Goal: Information Seeking & Learning: Learn about a topic

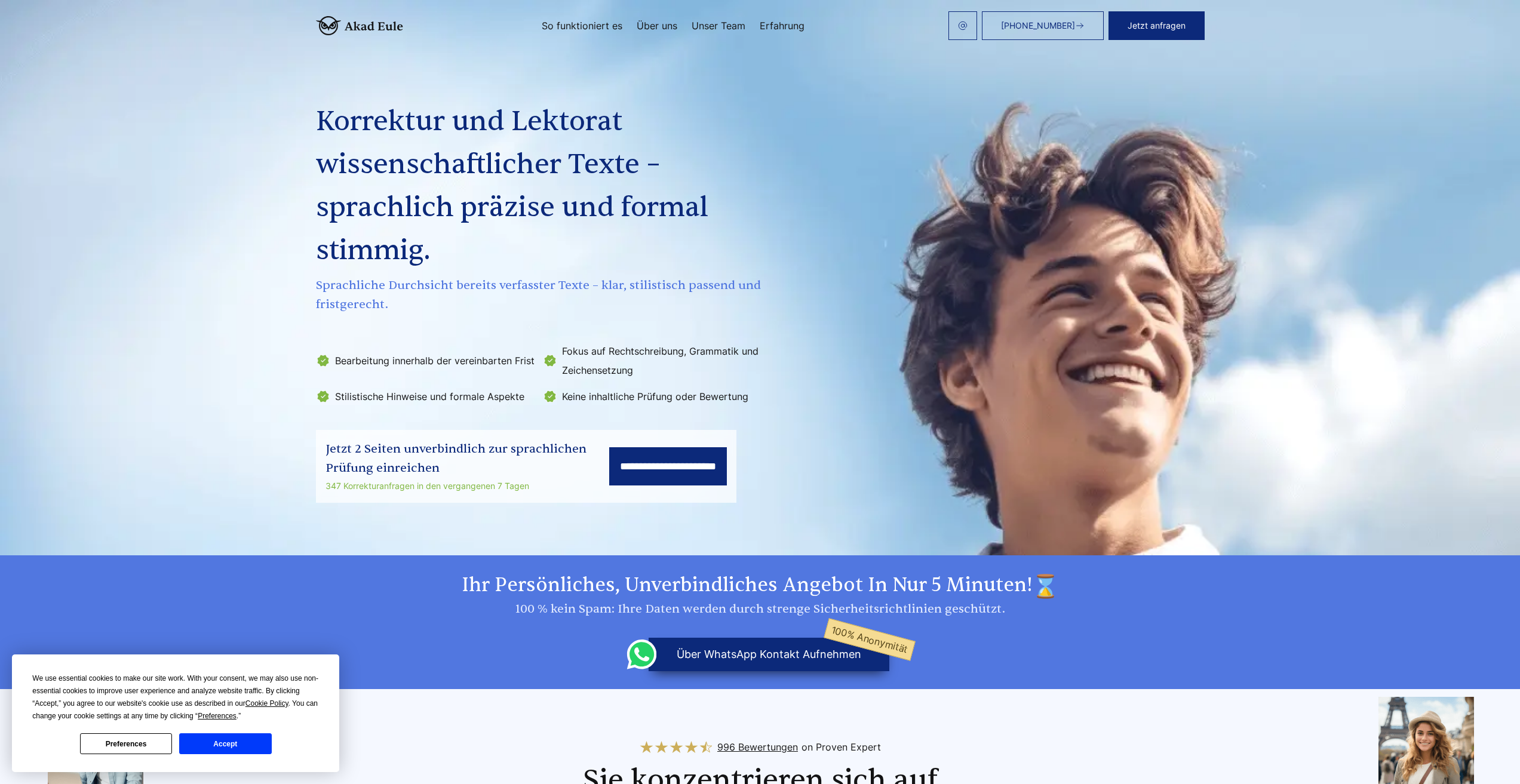
click at [609, 468] on input "**********" at bounding box center [668, 466] width 118 height 38
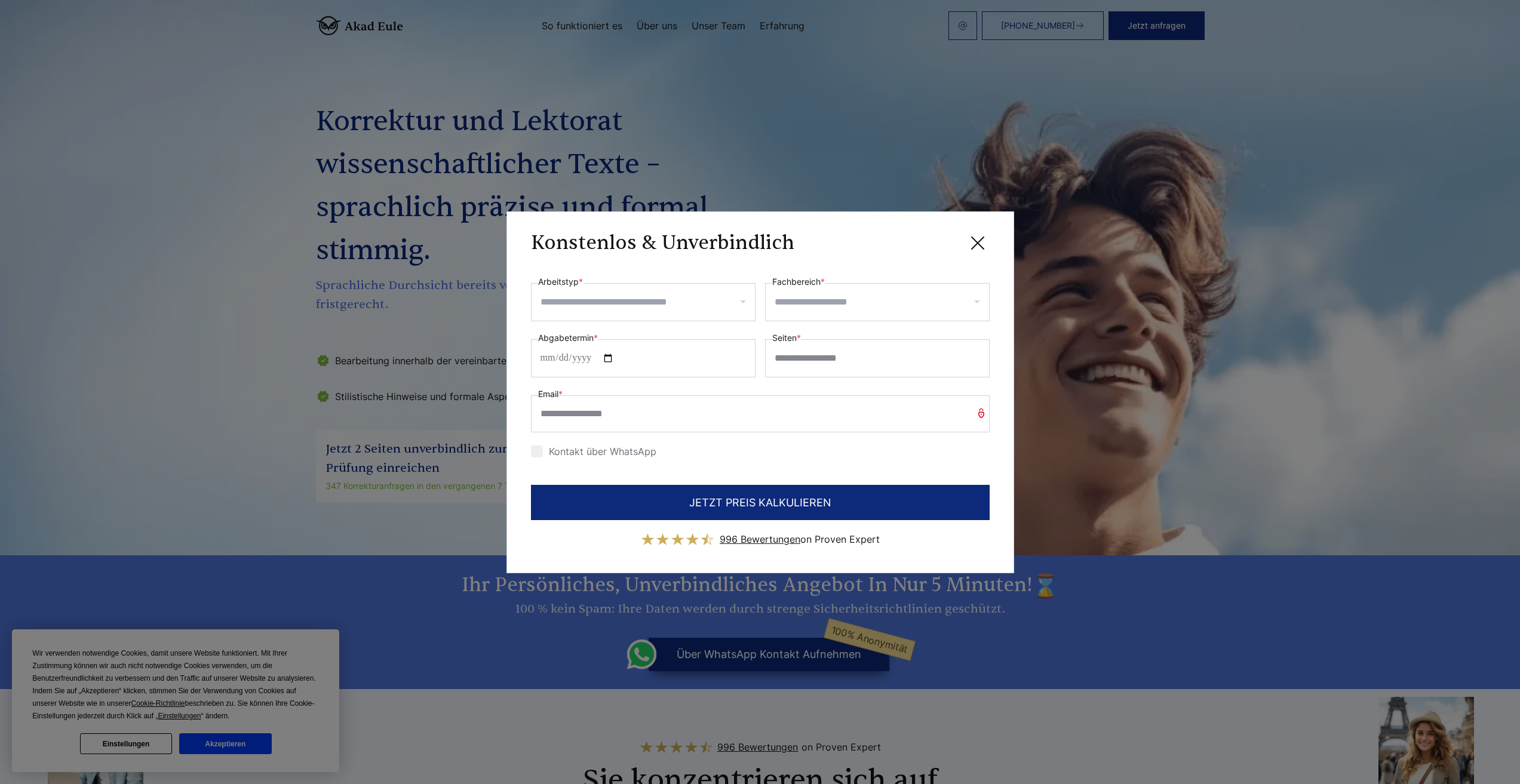
click at [973, 242] on icon at bounding box center [978, 243] width 24 height 24
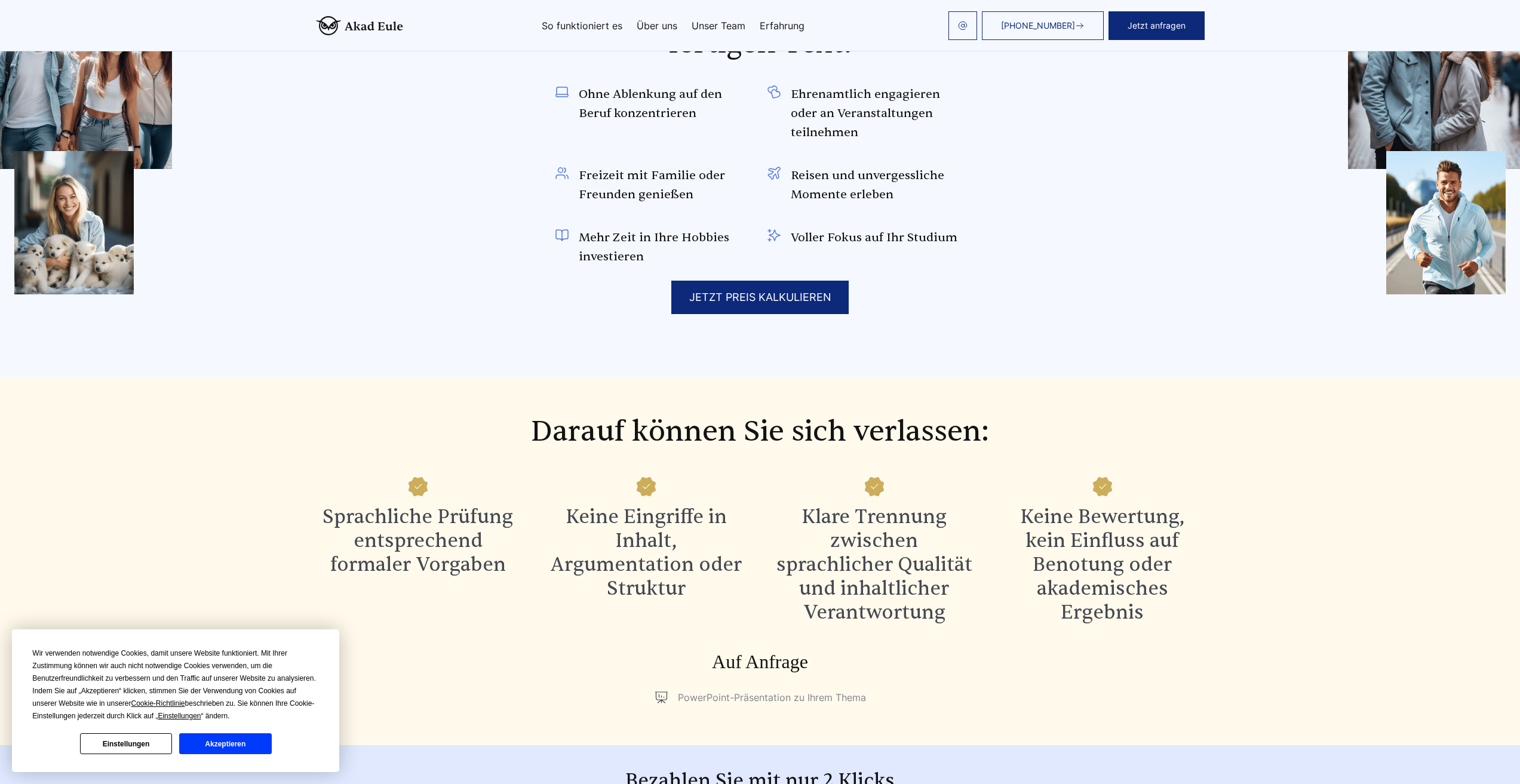
scroll to position [955, 0]
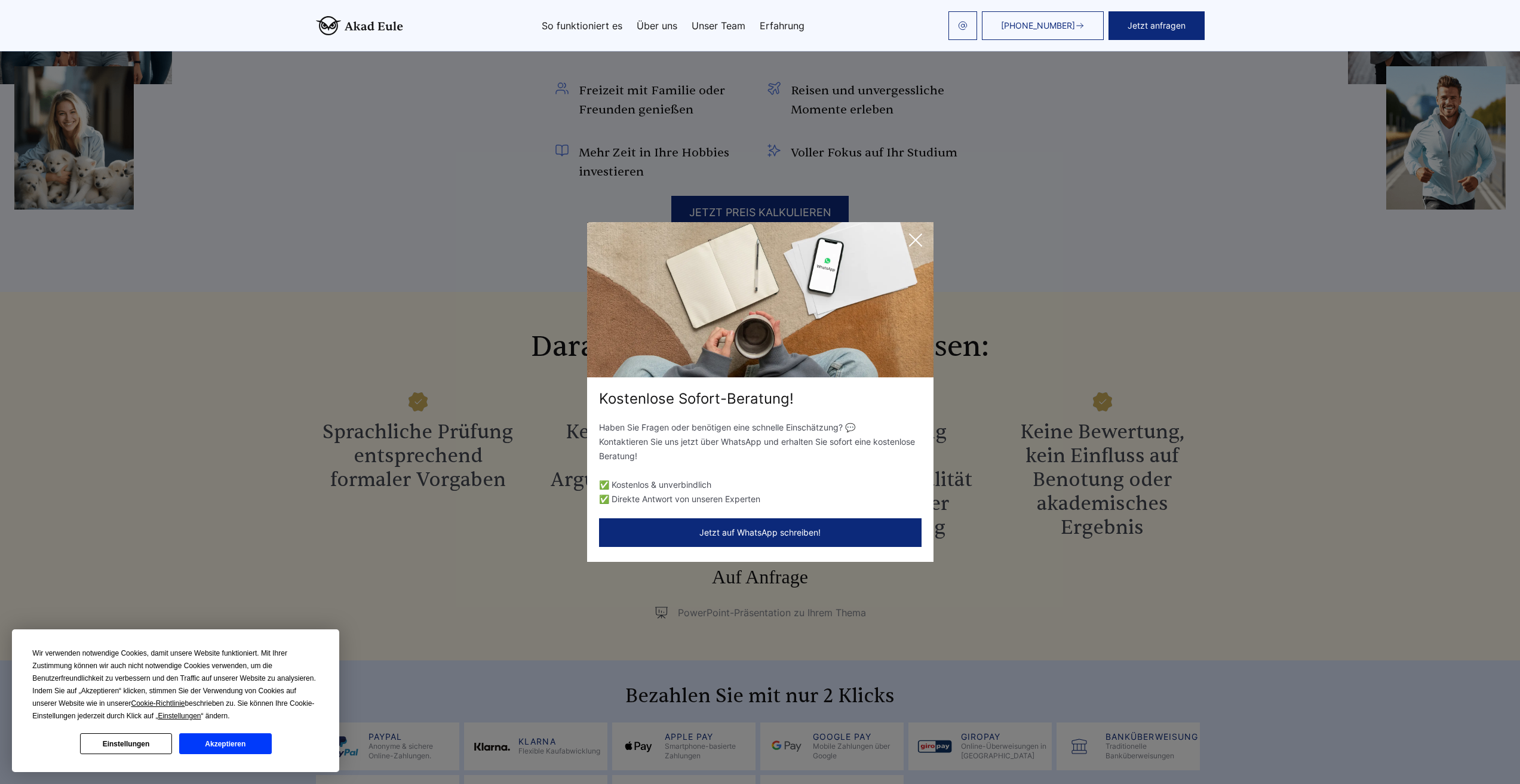
click at [912, 238] on icon at bounding box center [916, 240] width 12 height 12
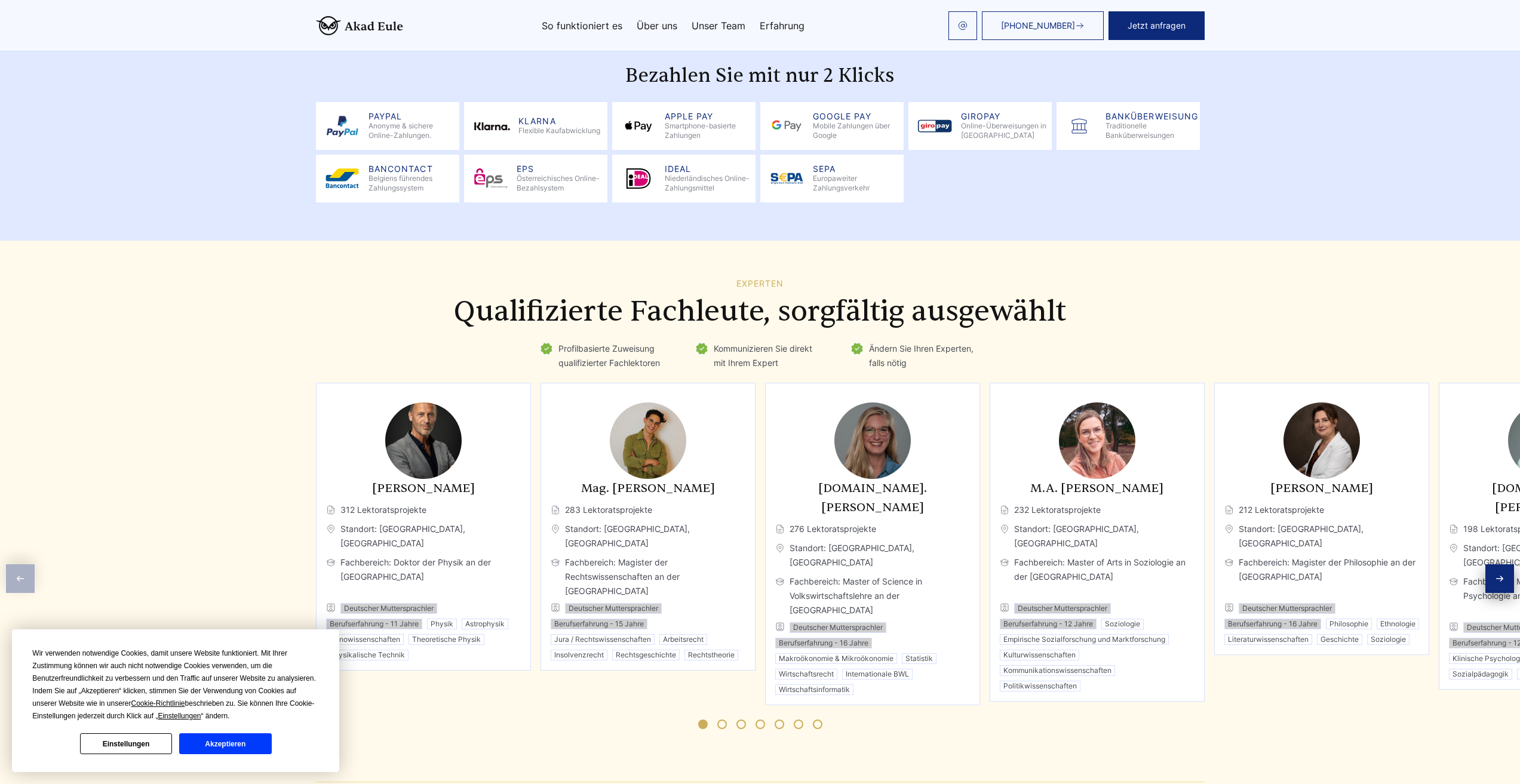
scroll to position [1612, 0]
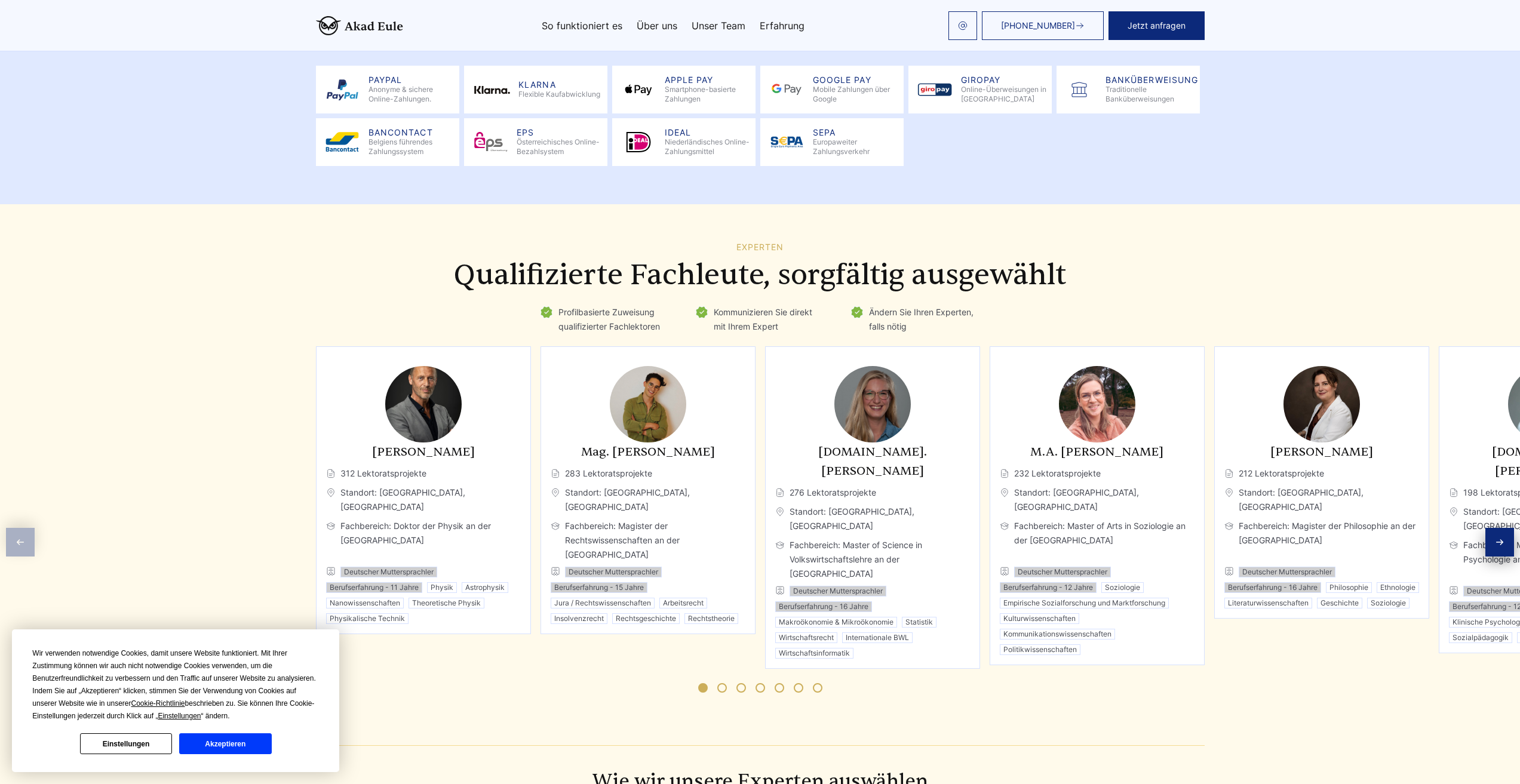
click at [197, 742] on button "Akzeptieren" at bounding box center [225, 744] width 92 height 21
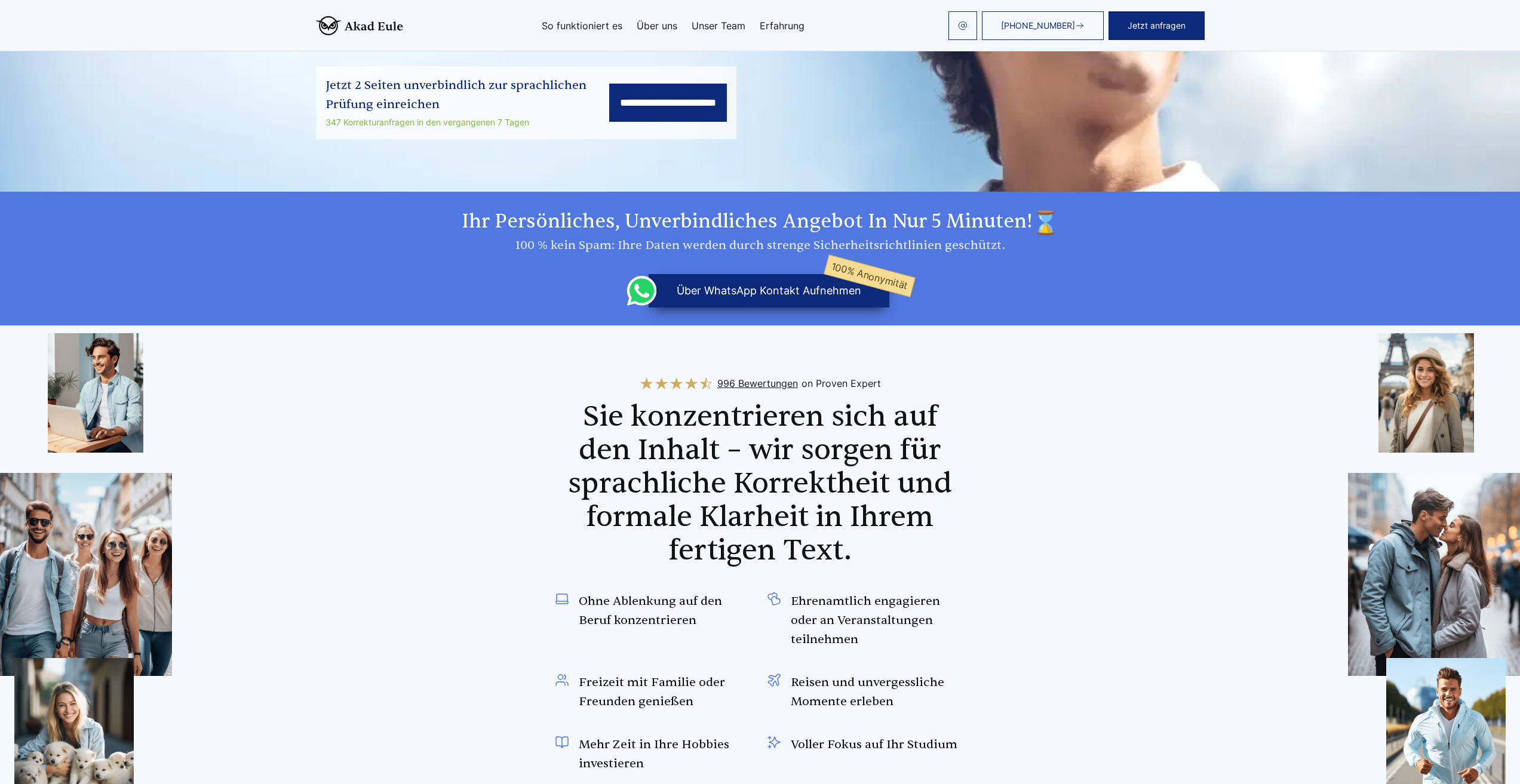
scroll to position [0, 0]
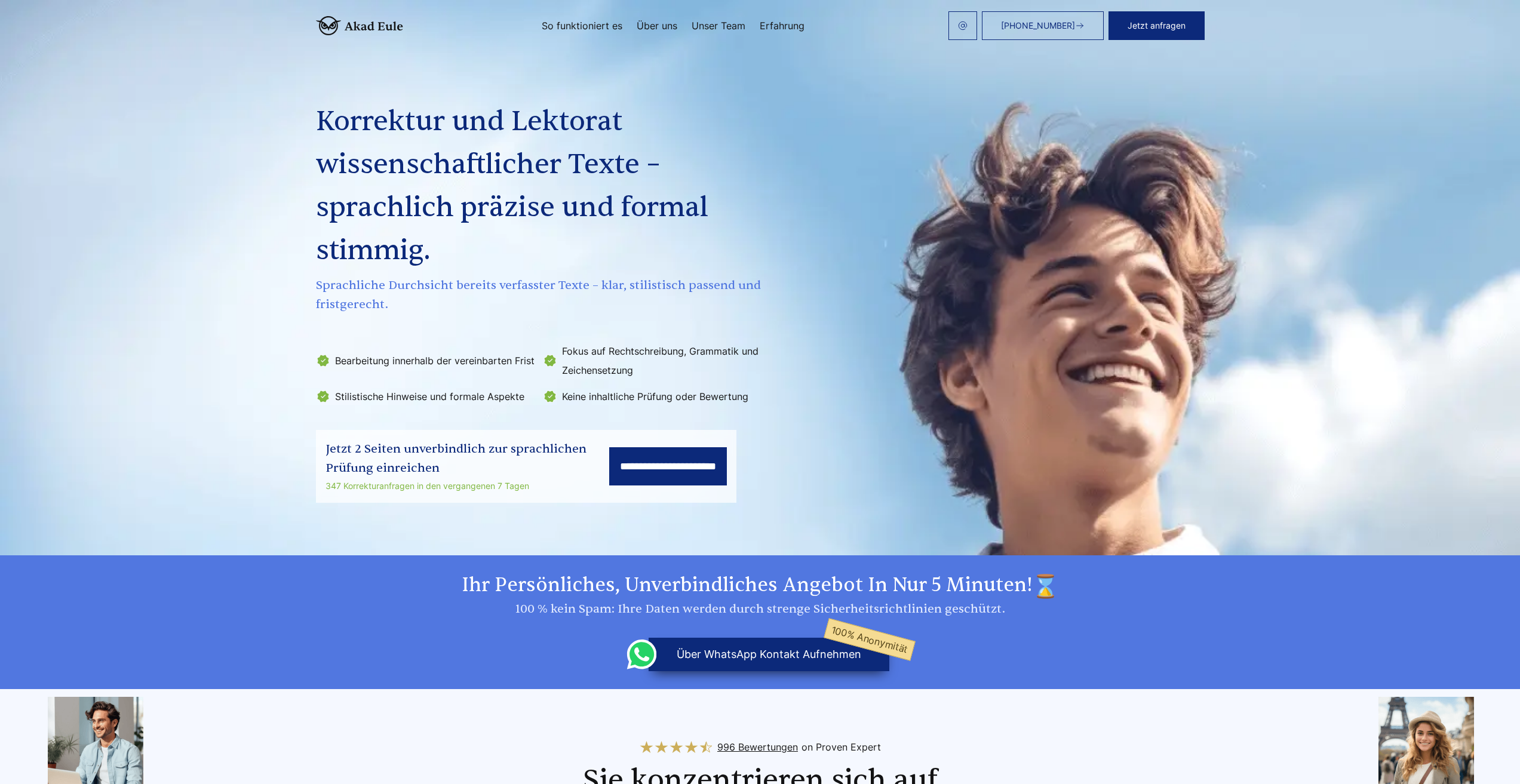
drag, startPoint x: 206, startPoint y: 533, endPoint x: 189, endPoint y: 310, distance: 223.6
click at [614, 468] on input "**********" at bounding box center [668, 466] width 118 height 38
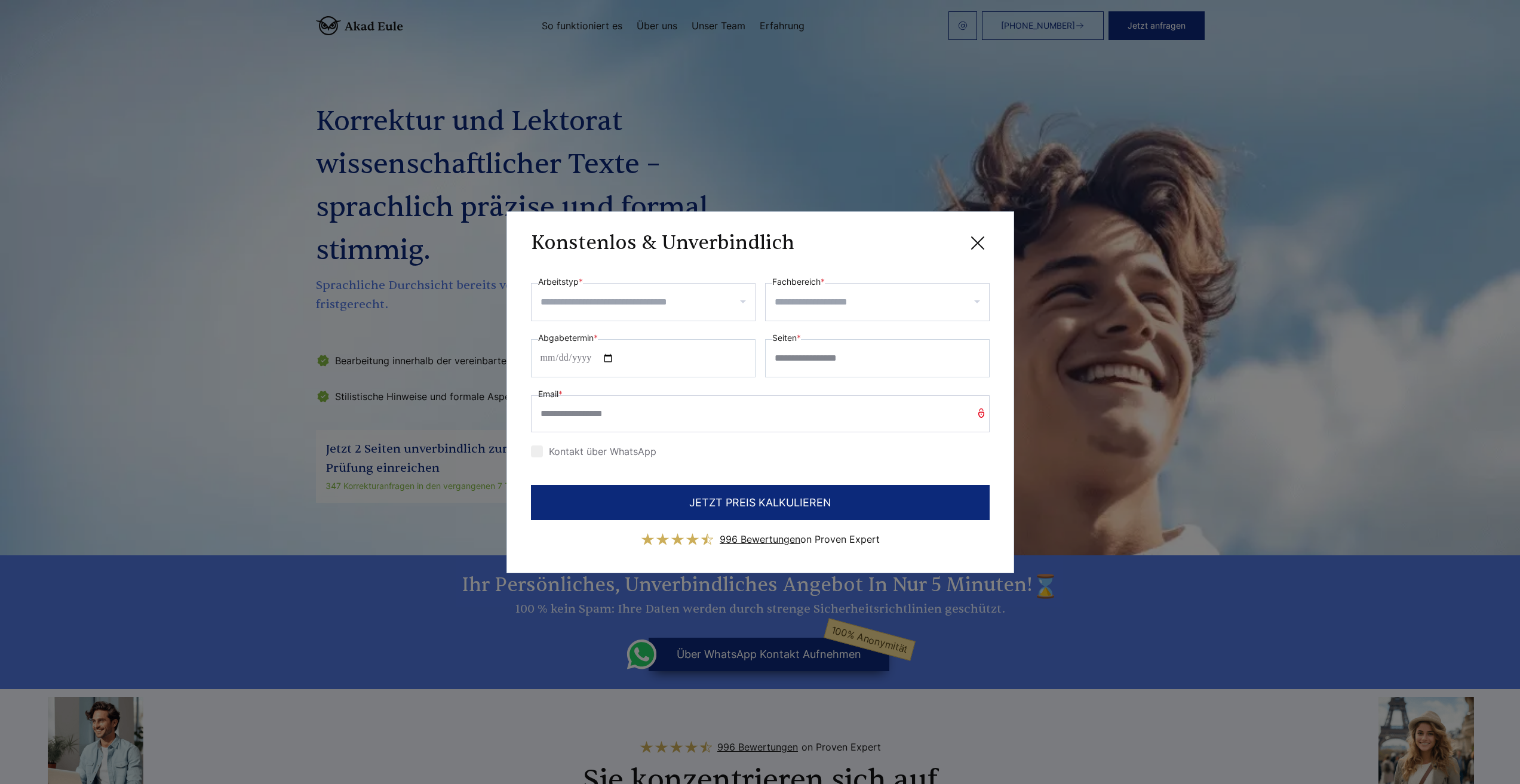
click at [559, 309] on input "Arbeitstyp *" at bounding box center [647, 301] width 214 height 19
click at [798, 244] on div "Konstenlos & Unverbindlich" at bounding box center [760, 243] width 458 height 15
click at [976, 236] on icon at bounding box center [978, 243] width 24 height 24
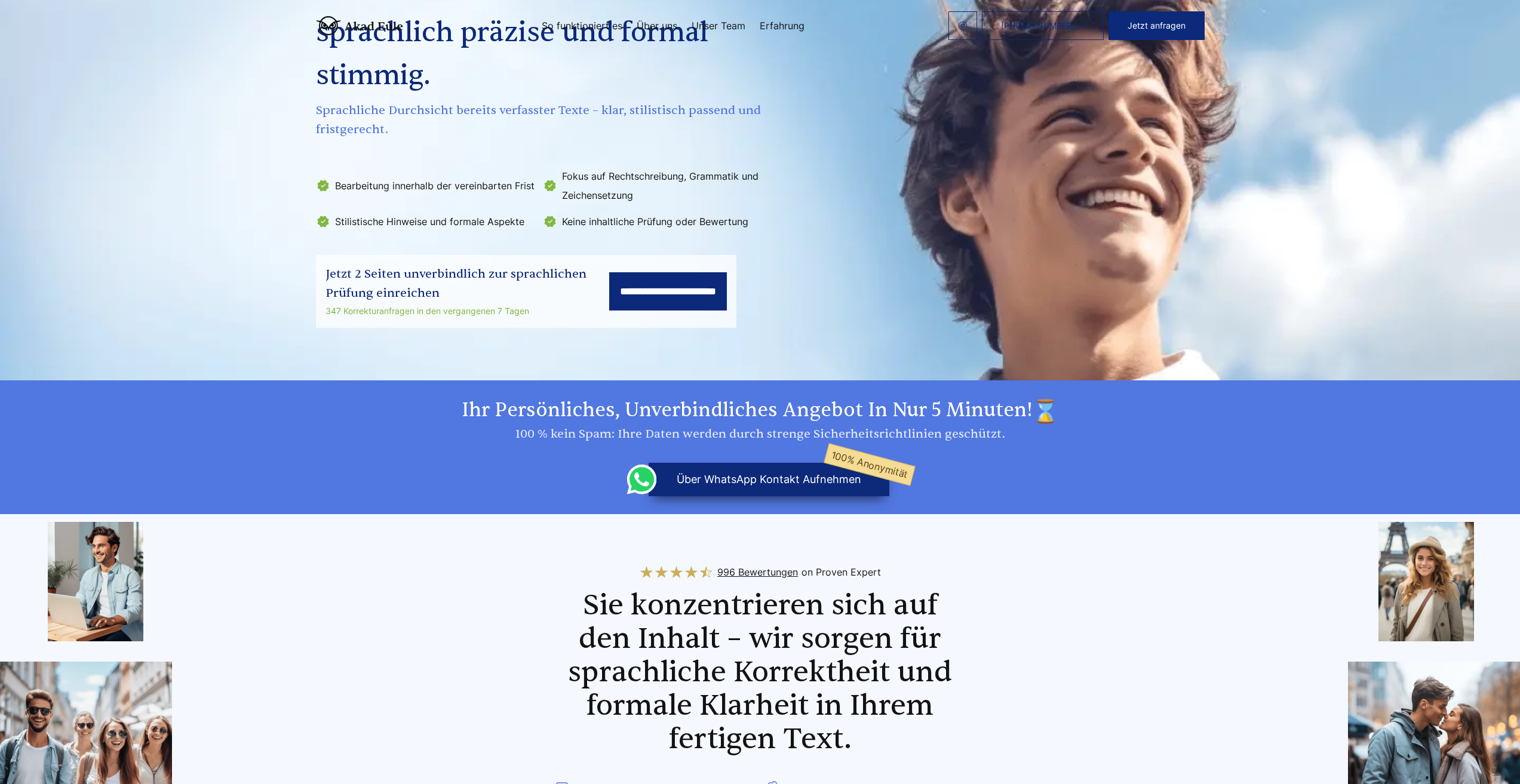
scroll to position [239, 0]
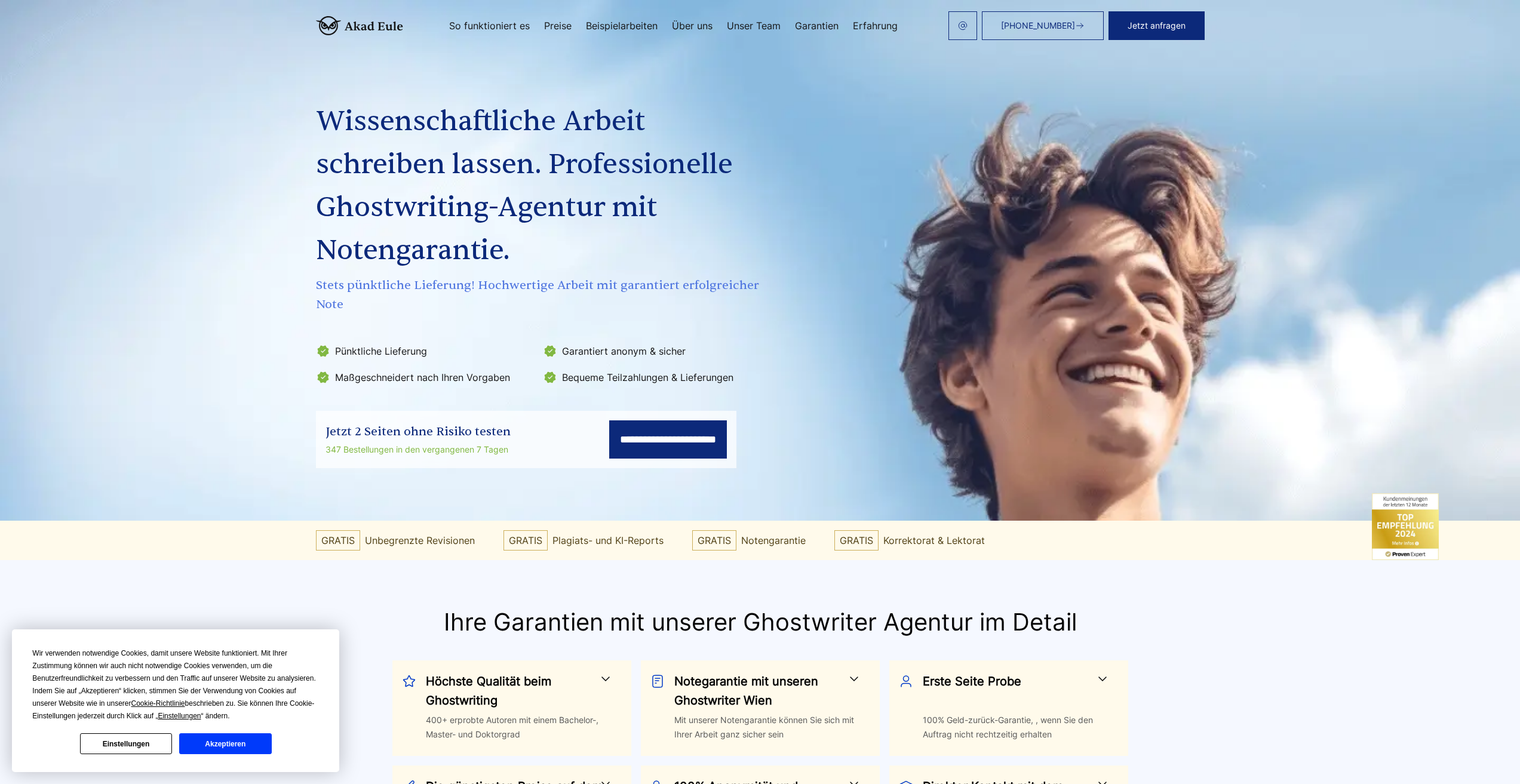
click at [560, 25] on link "Preise" at bounding box center [557, 25] width 27 height 10
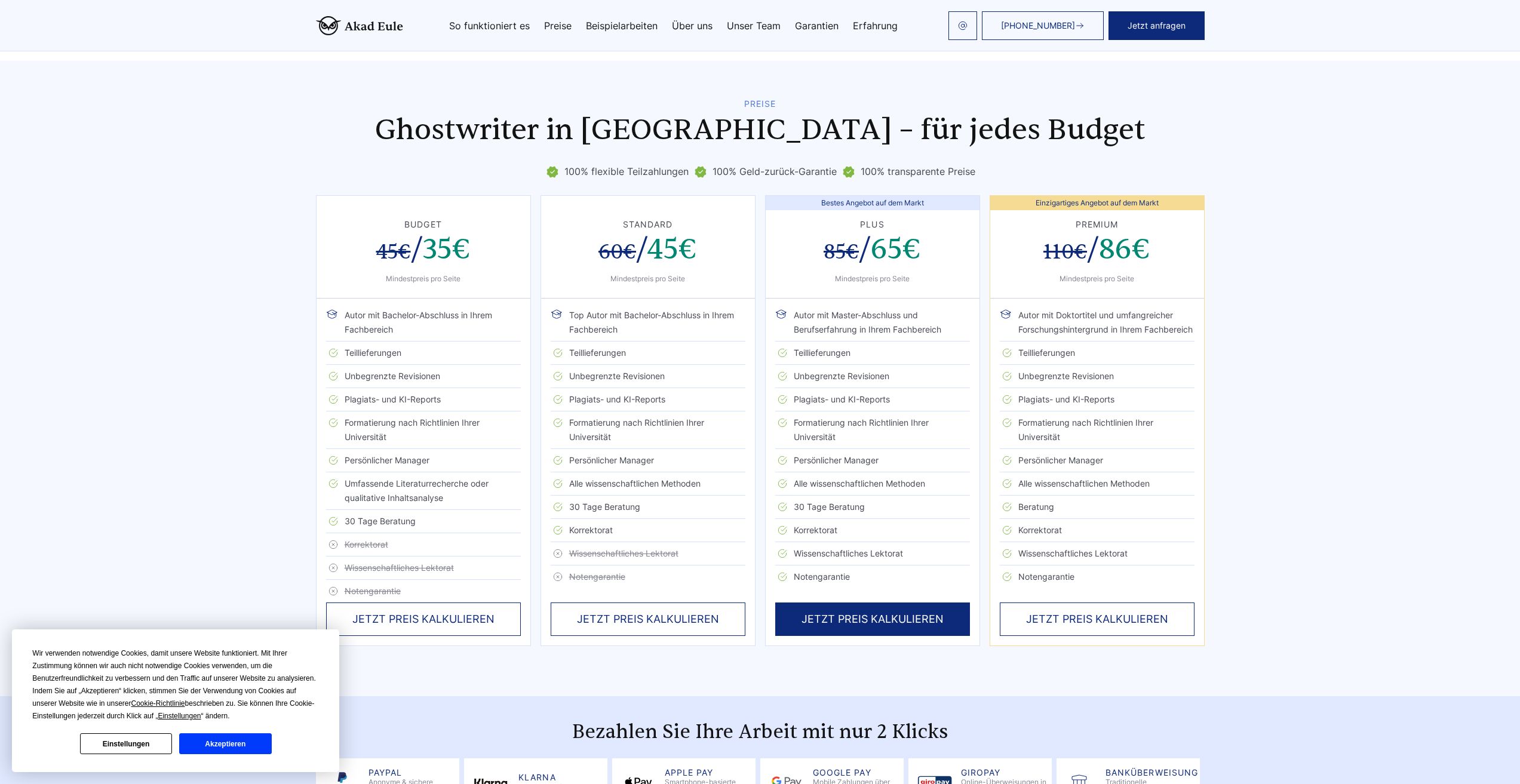
scroll to position [2388, 0]
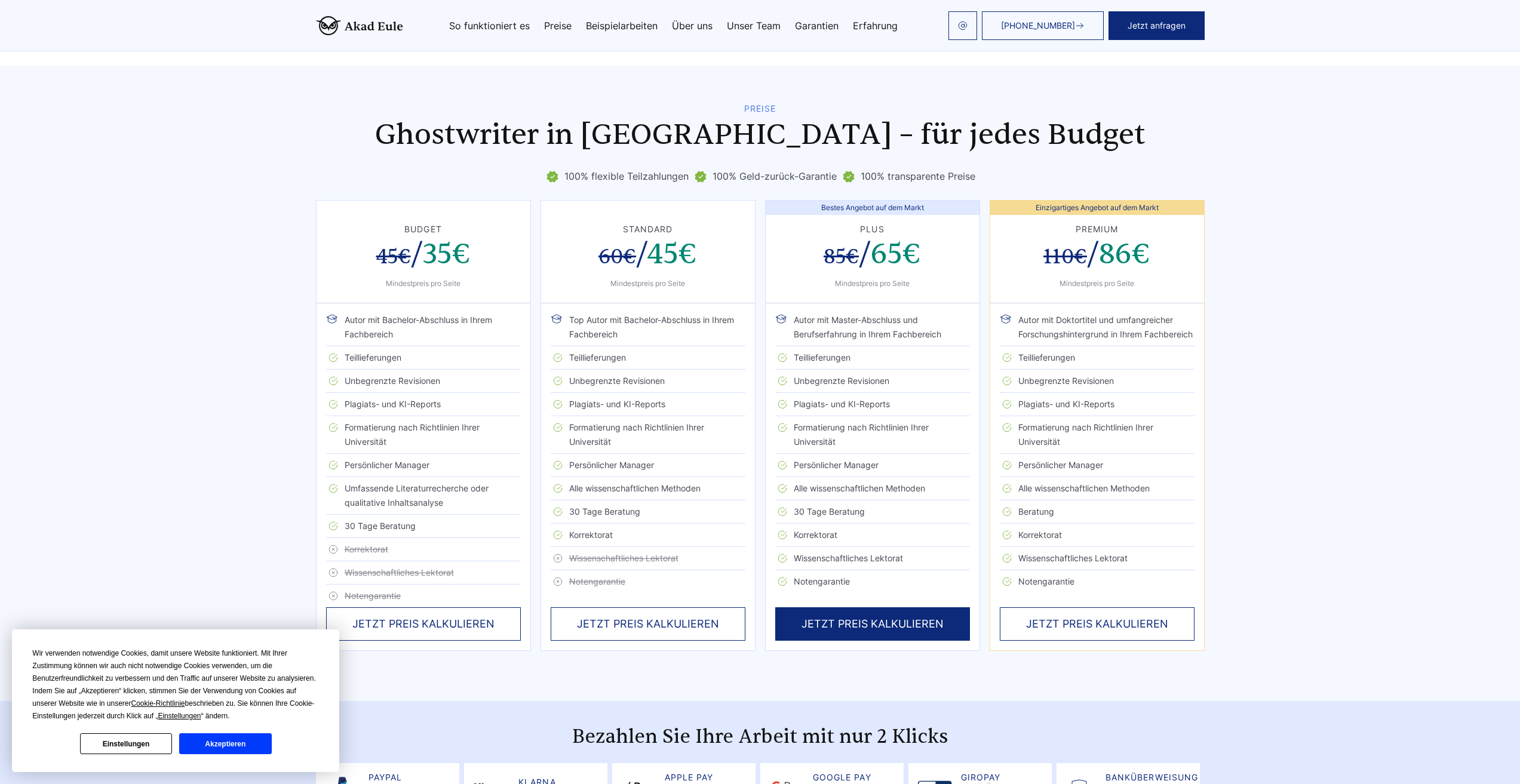
click at [195, 742] on button "Akzeptieren" at bounding box center [225, 744] width 92 height 21
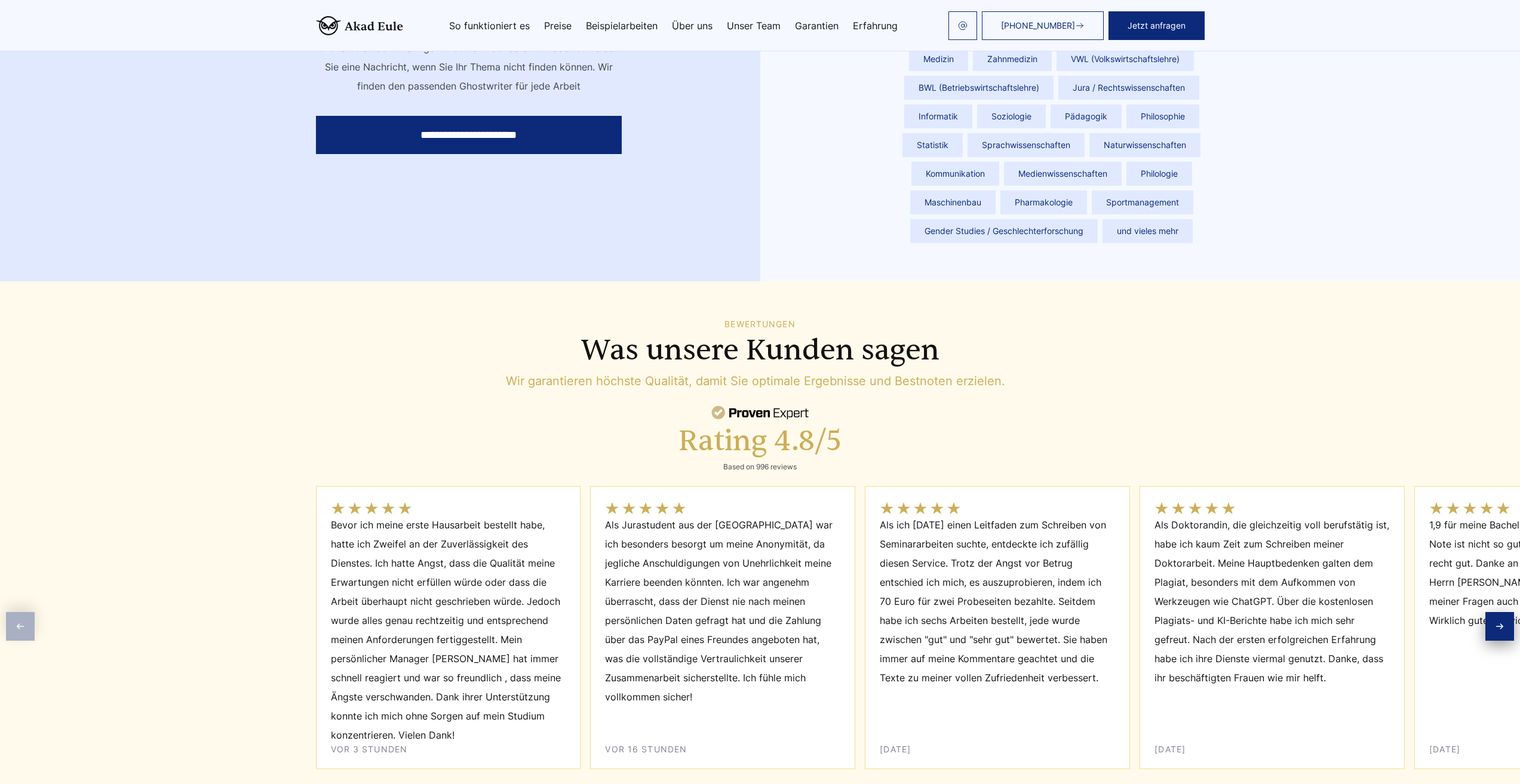
scroll to position [4001, 0]
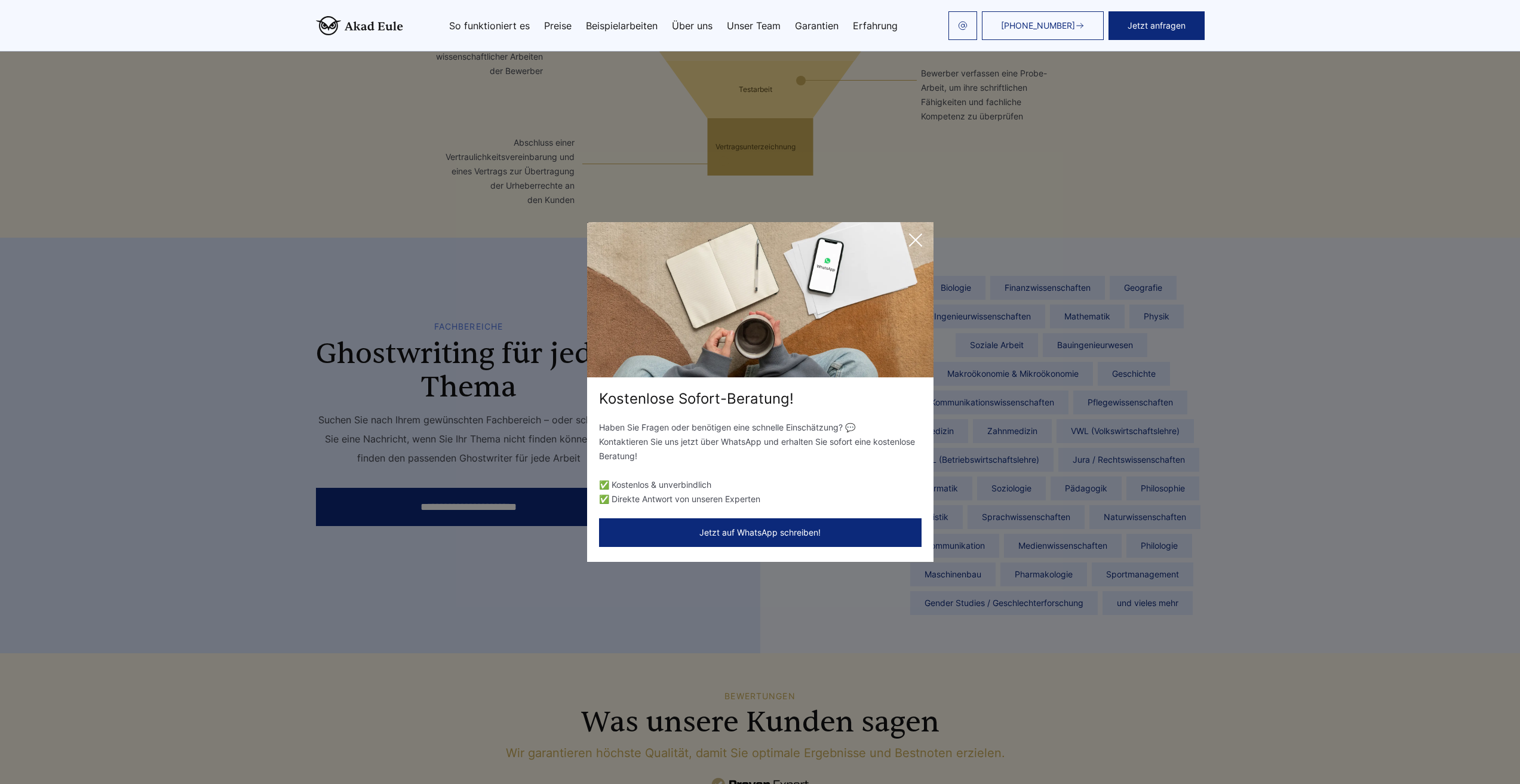
click at [913, 233] on icon at bounding box center [916, 240] width 24 height 24
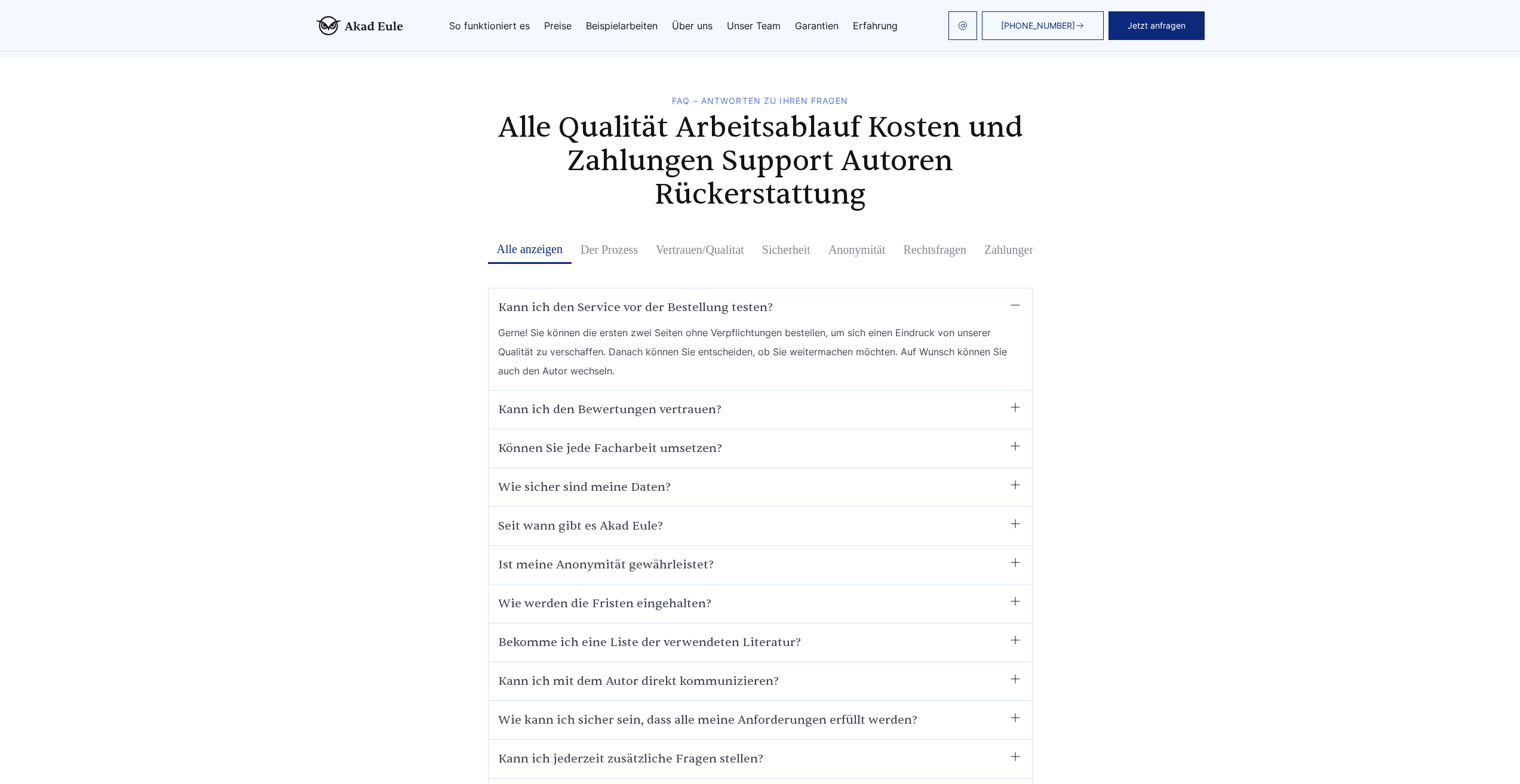
scroll to position [6867, 0]
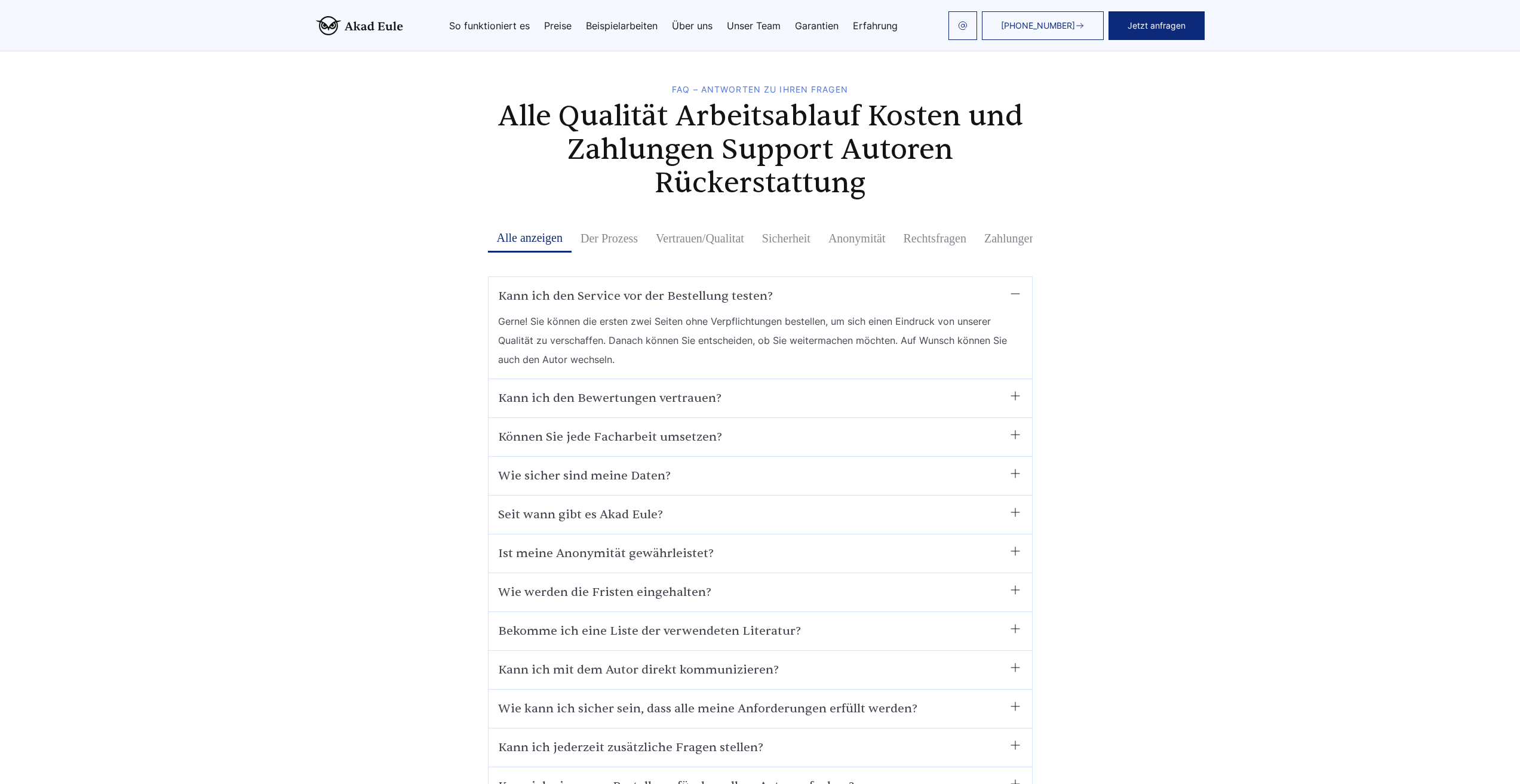
click at [556, 390] on summary "Kann ich den Bewertungen vertrauen?" at bounding box center [760, 398] width 524 height 19
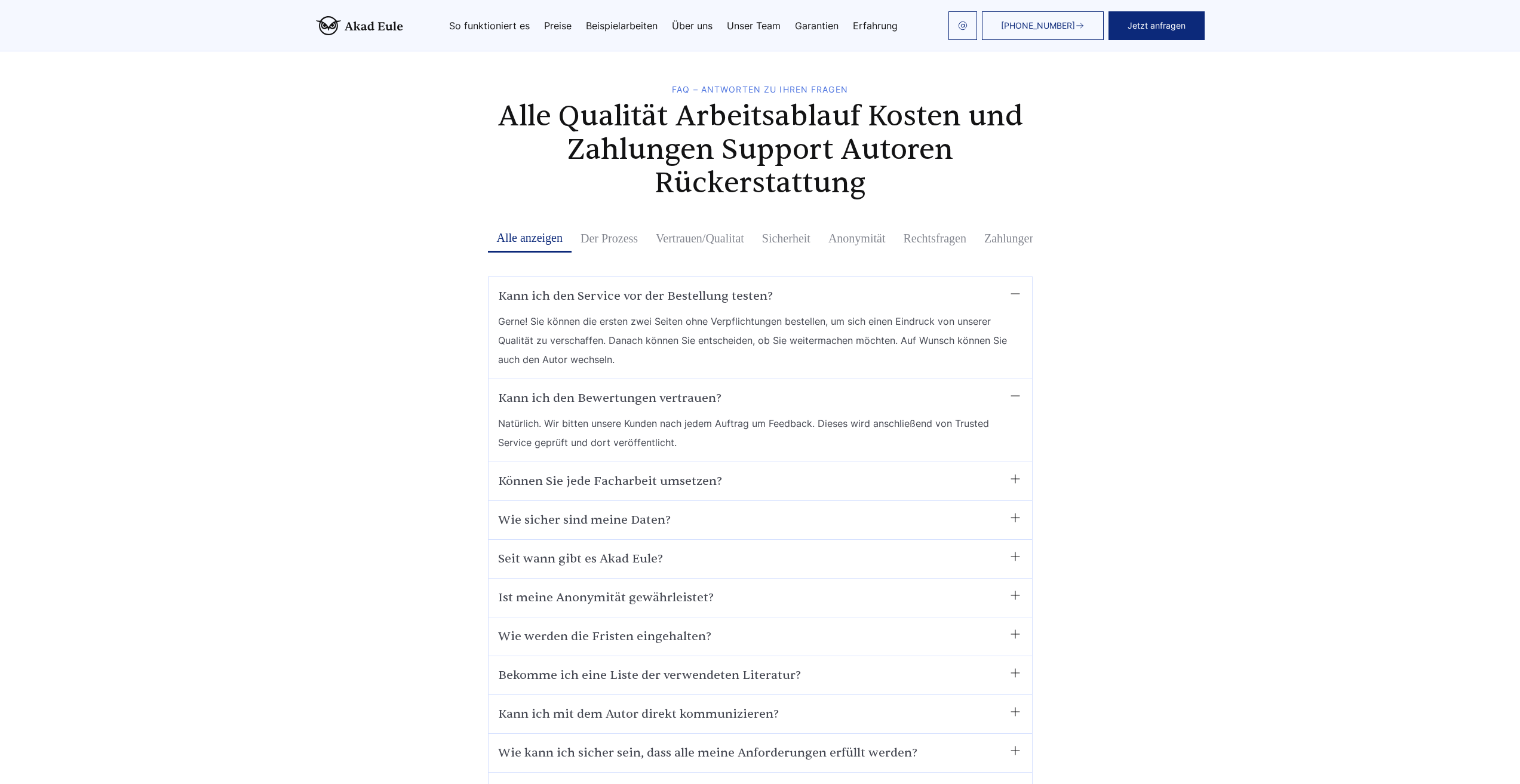
click at [556, 389] on summary "Kann ich den Bewertungen vertrauen?" at bounding box center [760, 398] width 524 height 19
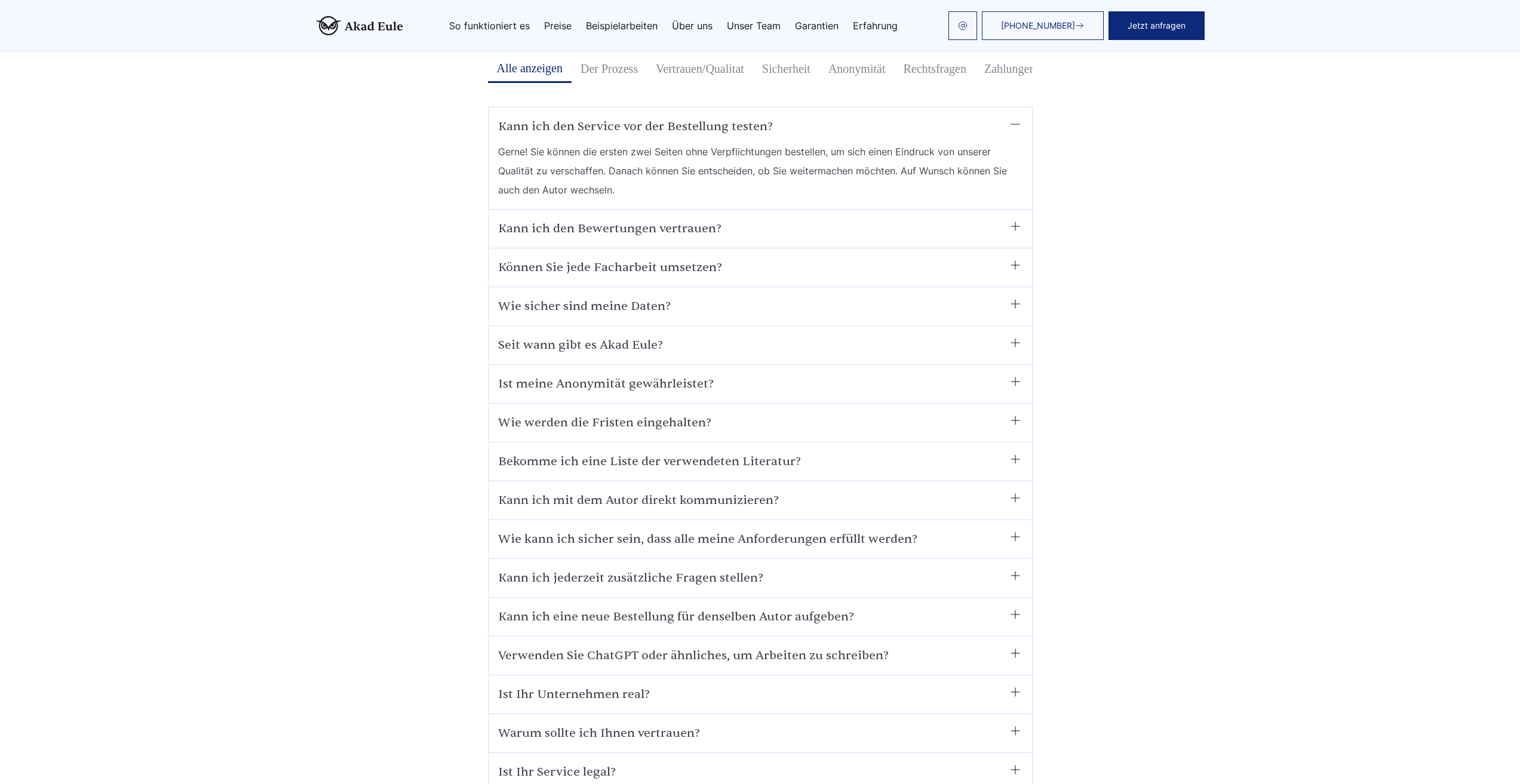
scroll to position [7047, 0]
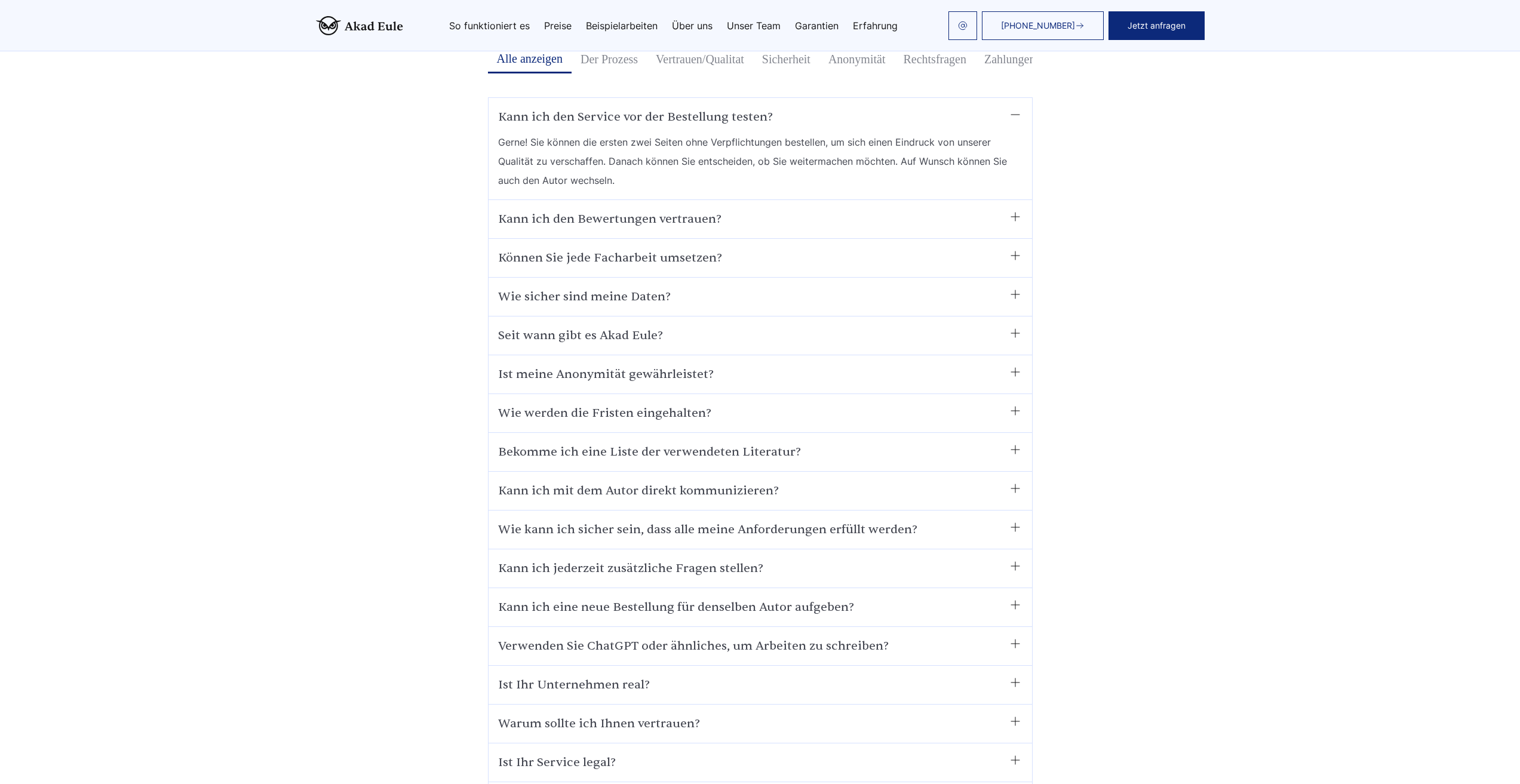
click at [574, 249] on summary "Können Sie jede Facharbeit umsetzen?" at bounding box center [760, 258] width 524 height 19
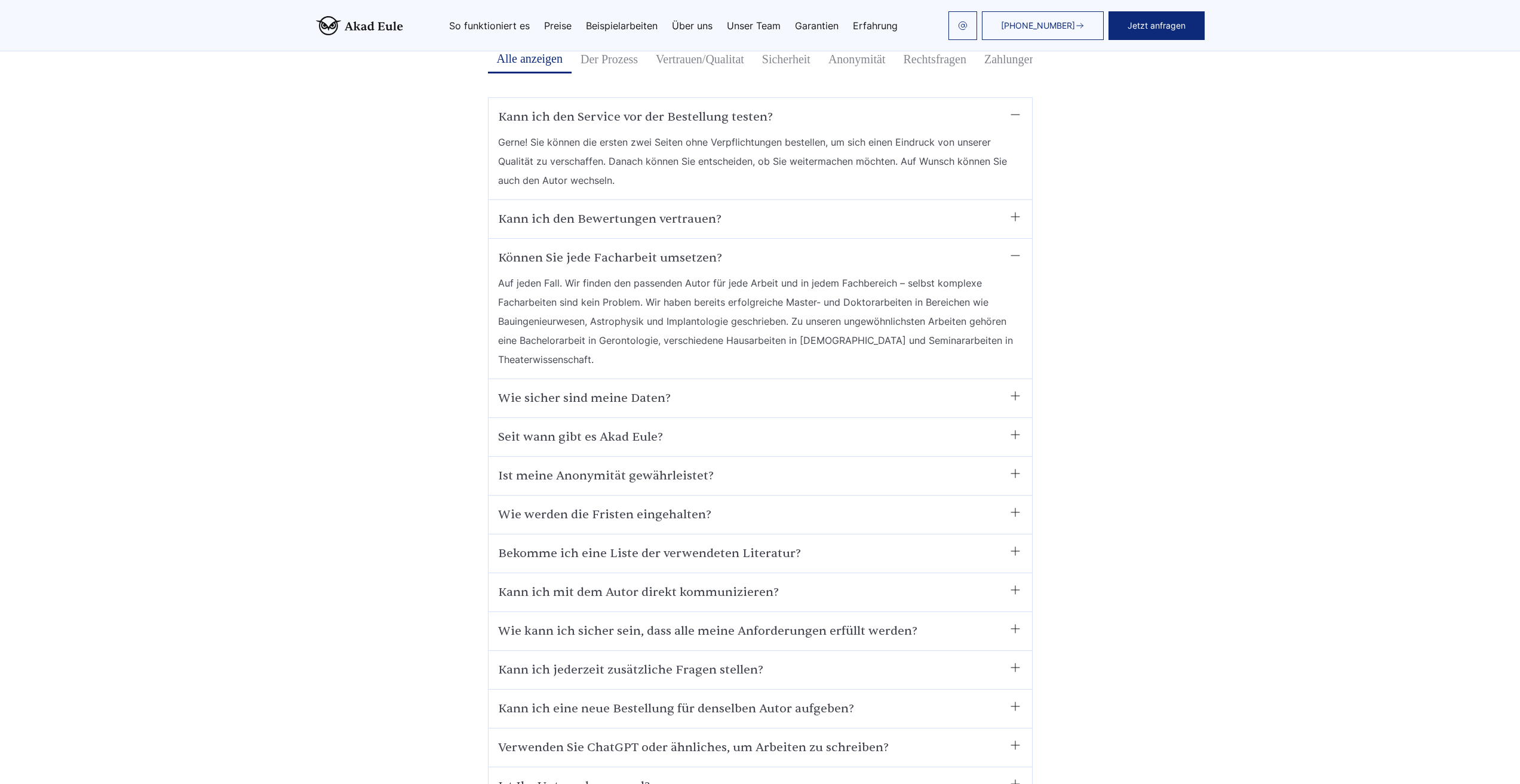
click at [578, 249] on summary "Können Sie jede Facharbeit umsetzen?" at bounding box center [760, 258] width 524 height 19
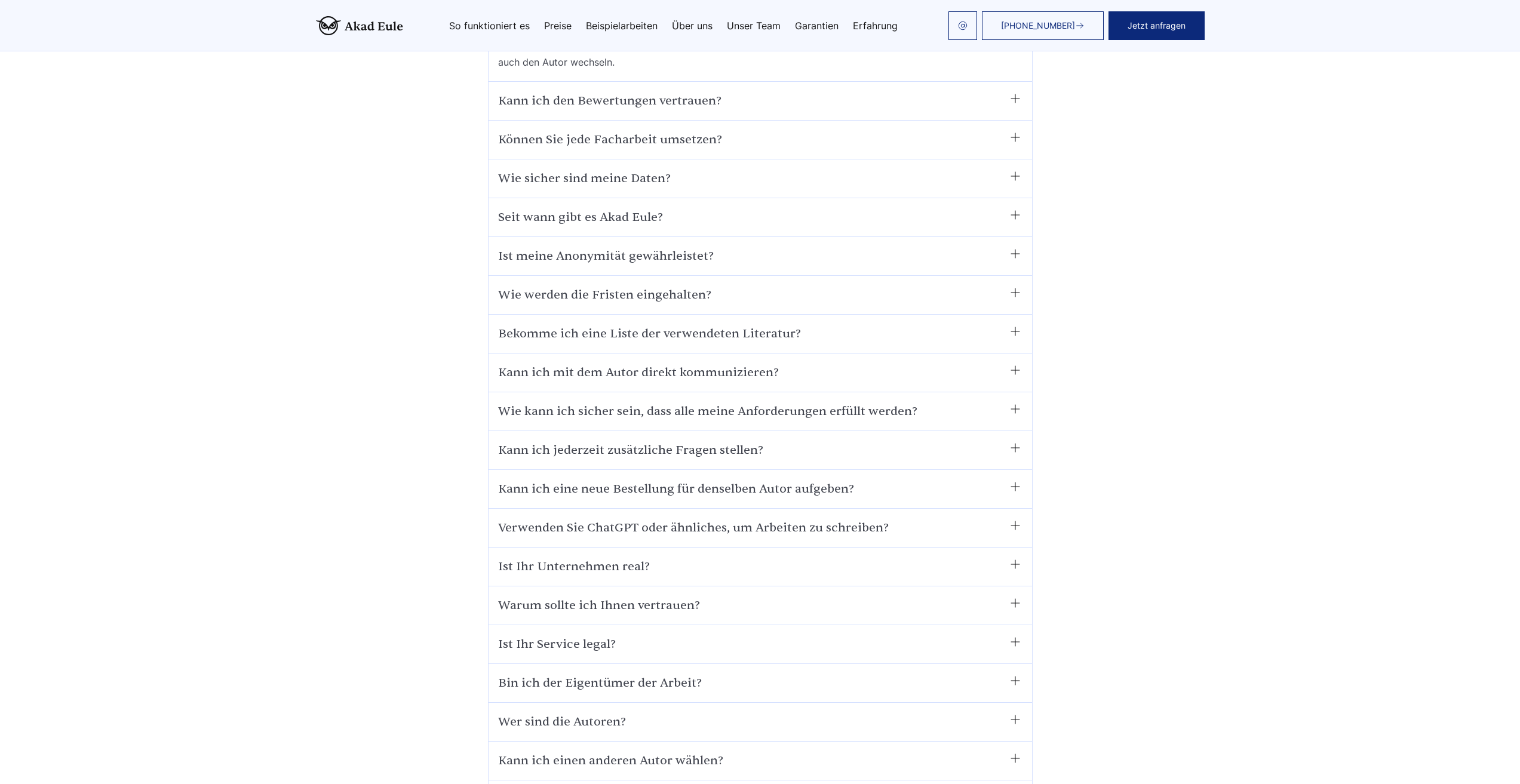
scroll to position [7166, 0]
click at [511, 275] on div "Wie werden die Fristen eingehalten? Wir arbeiten immer pünktlich und halten all…" at bounding box center [760, 294] width 544 height 39
click at [550, 275] on div "Wie werden die Fristen eingehalten? Wir arbeiten immer pünktlich und halten all…" at bounding box center [760, 294] width 544 height 39
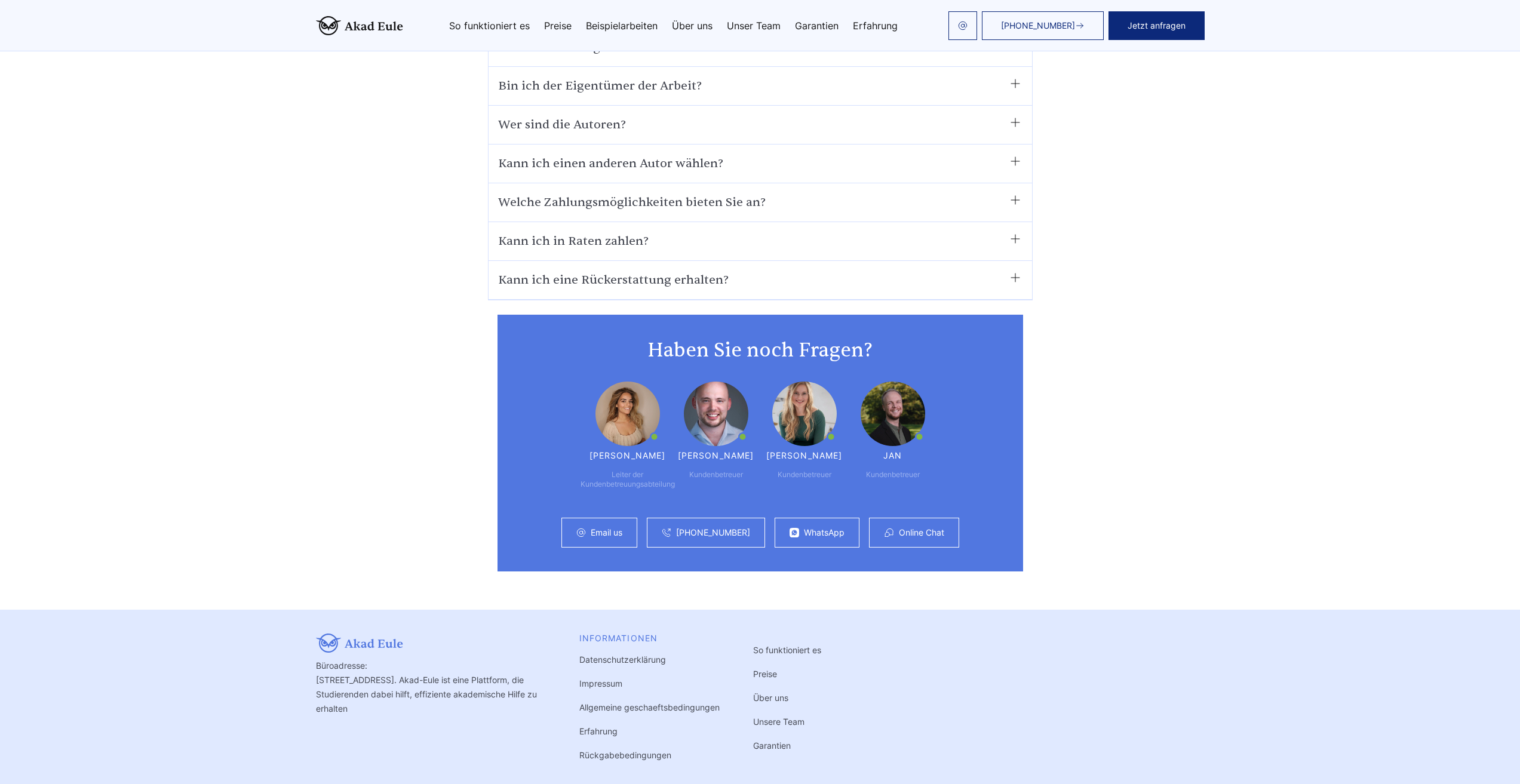
scroll to position [7763, 0]
click at [605, 527] on link "Email us" at bounding box center [606, 531] width 32 height 10
click at [593, 518] on div "Email us" at bounding box center [599, 531] width 76 height 30
click at [610, 527] on link "Email us" at bounding box center [606, 531] width 32 height 10
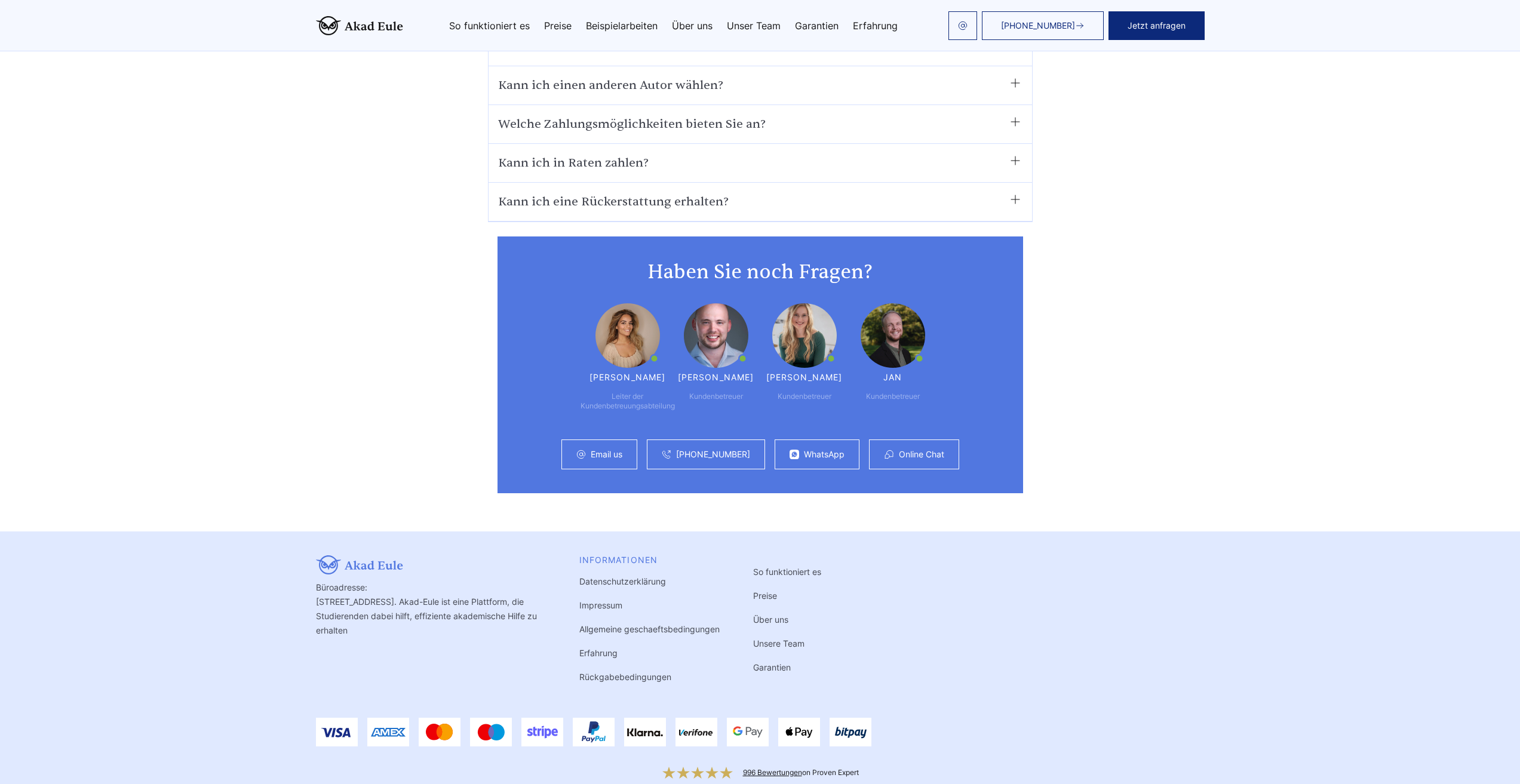
scroll to position [7861, 0]
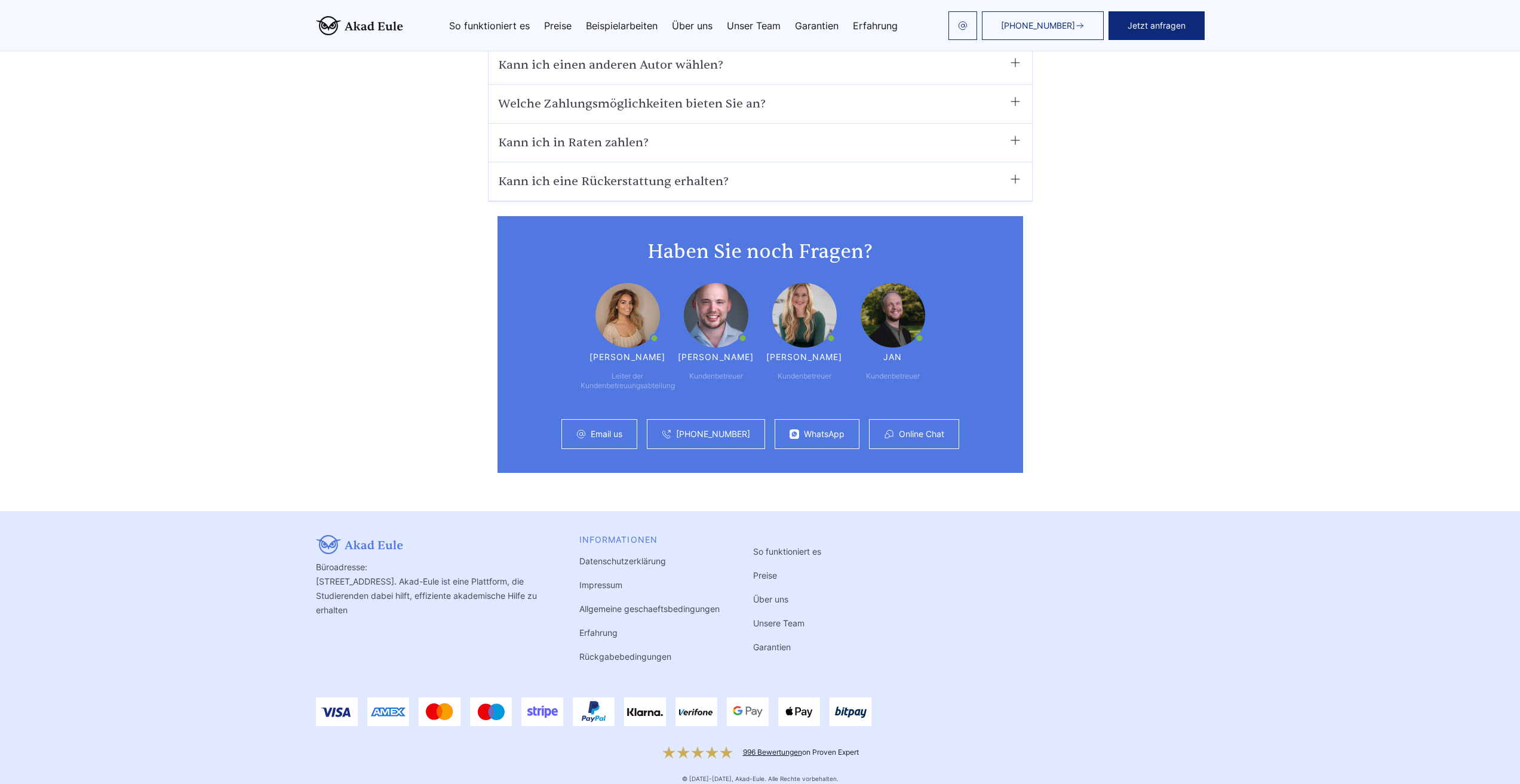
click at [778, 642] on link "Garantien" at bounding box center [772, 647] width 38 height 10
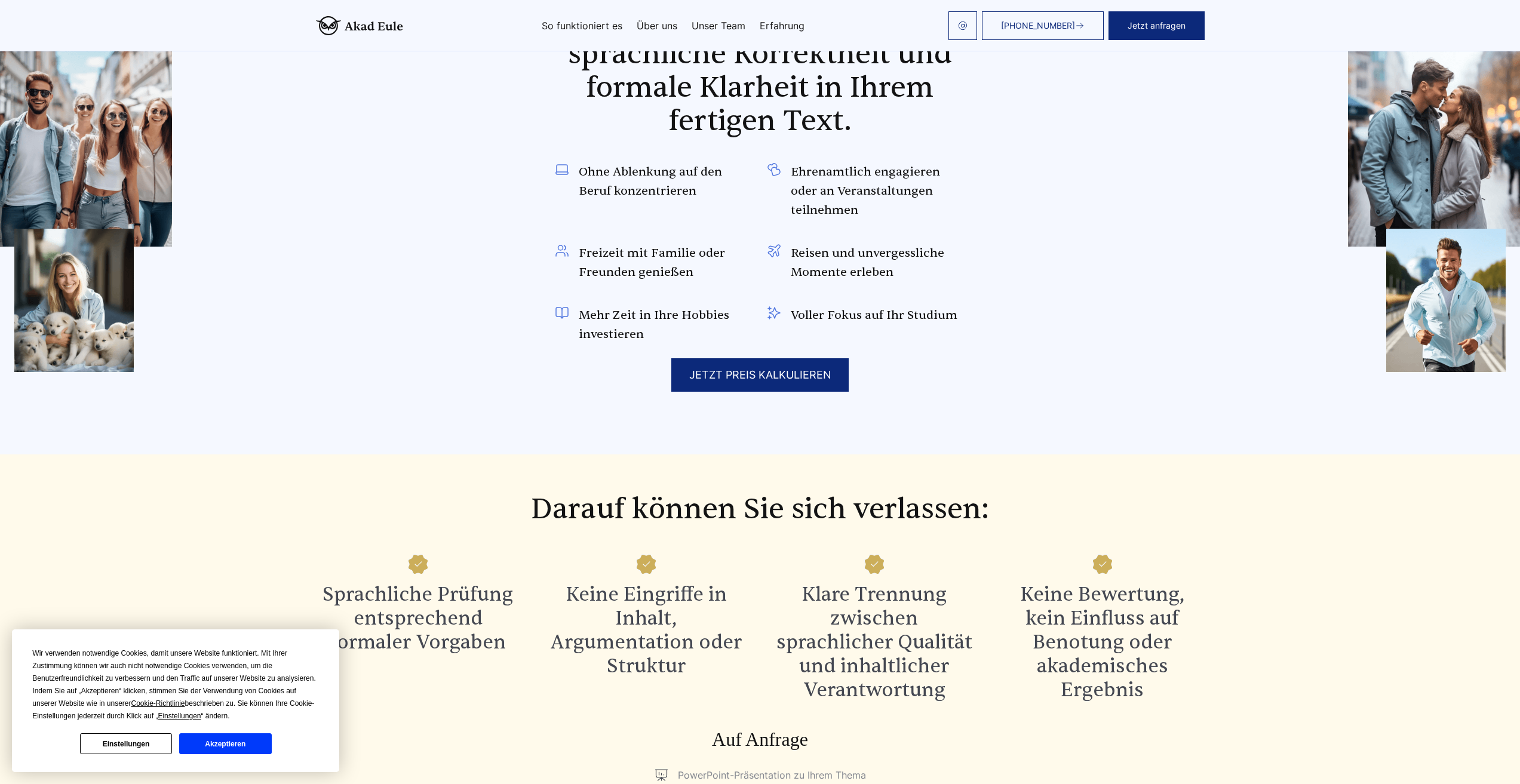
scroll to position [896, 0]
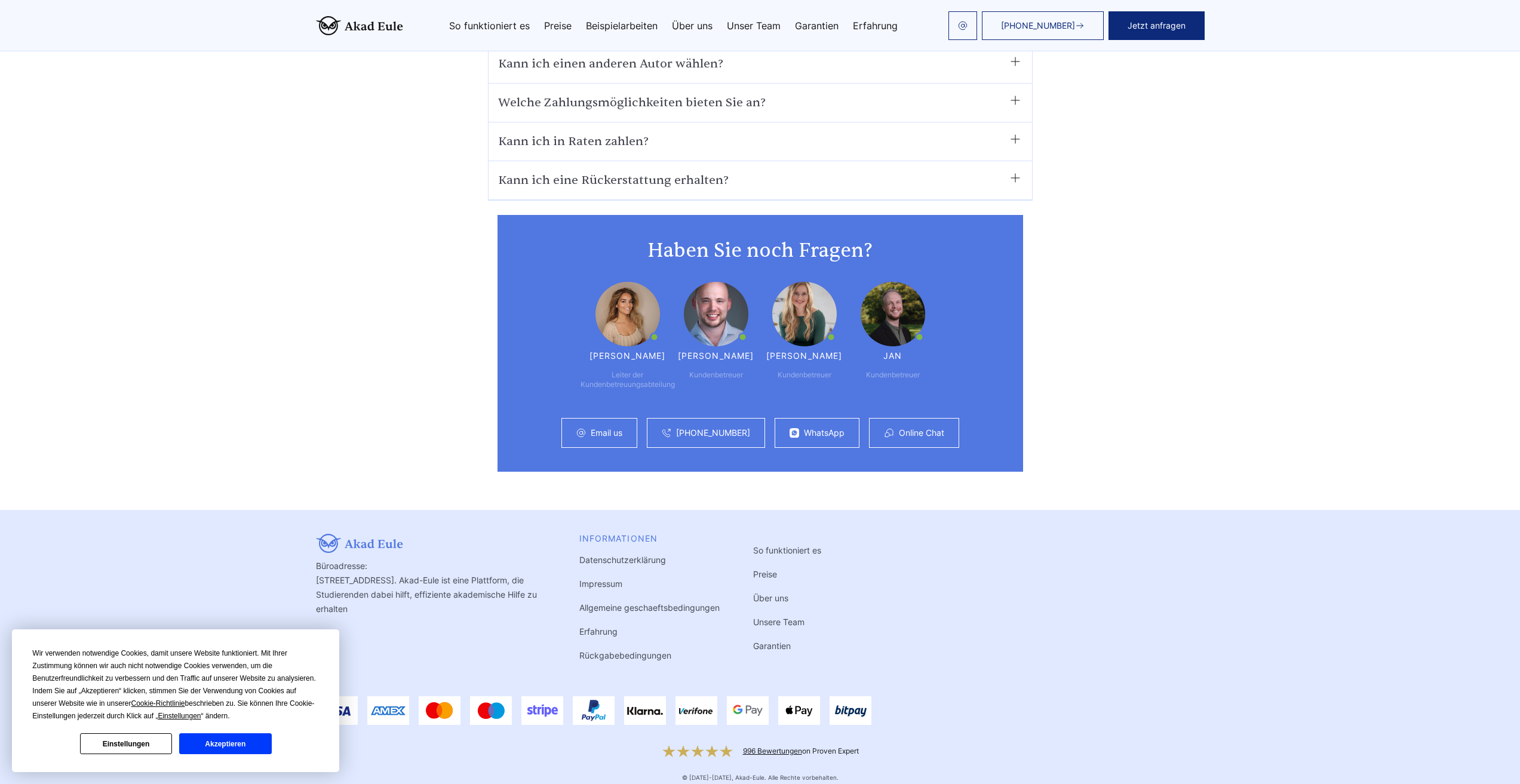
scroll to position [7654, 0]
click at [758, 570] on link "Preise" at bounding box center [765, 576] width 24 height 10
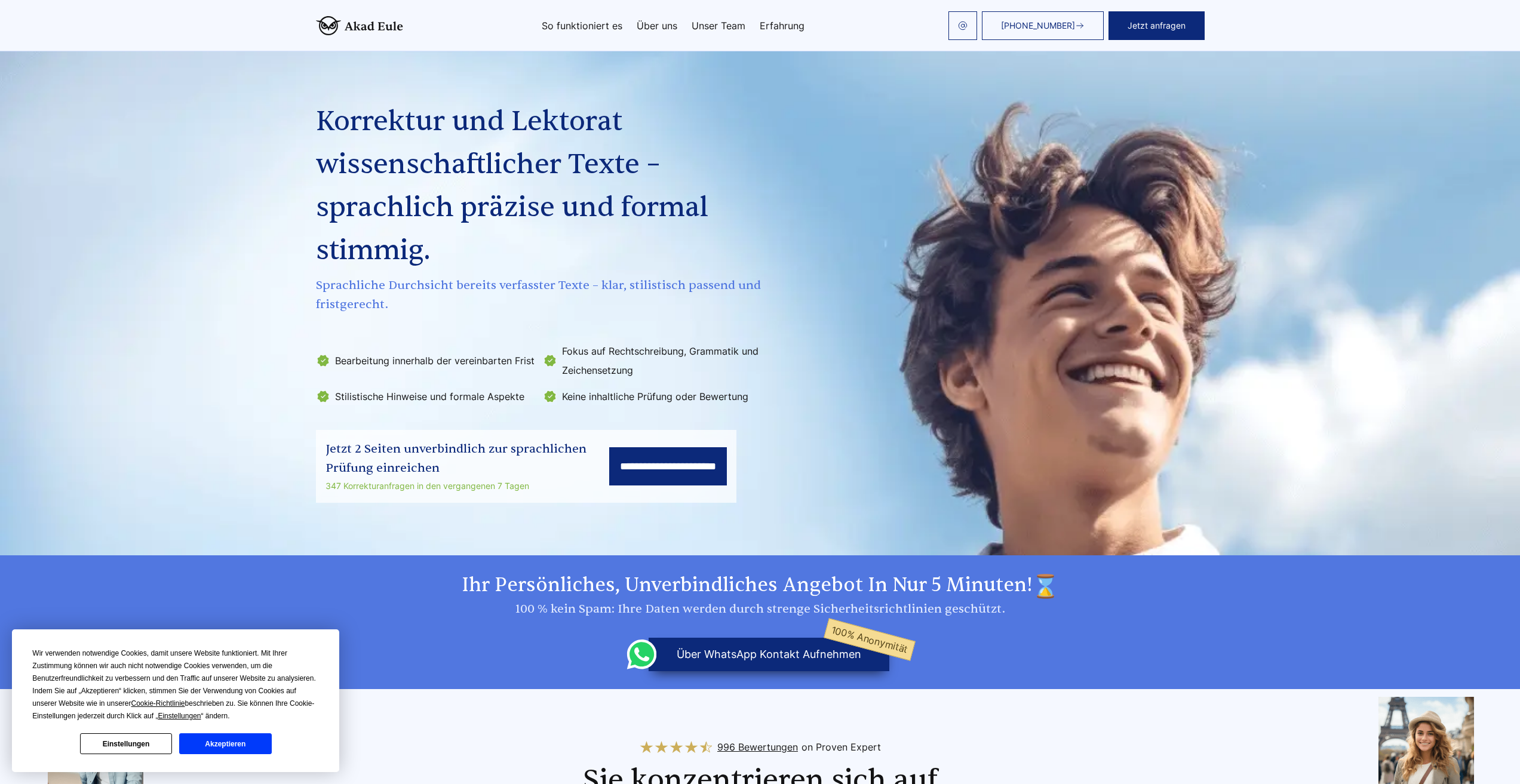
drag, startPoint x: 263, startPoint y: 435, endPoint x: 218, endPoint y: 143, distance: 295.4
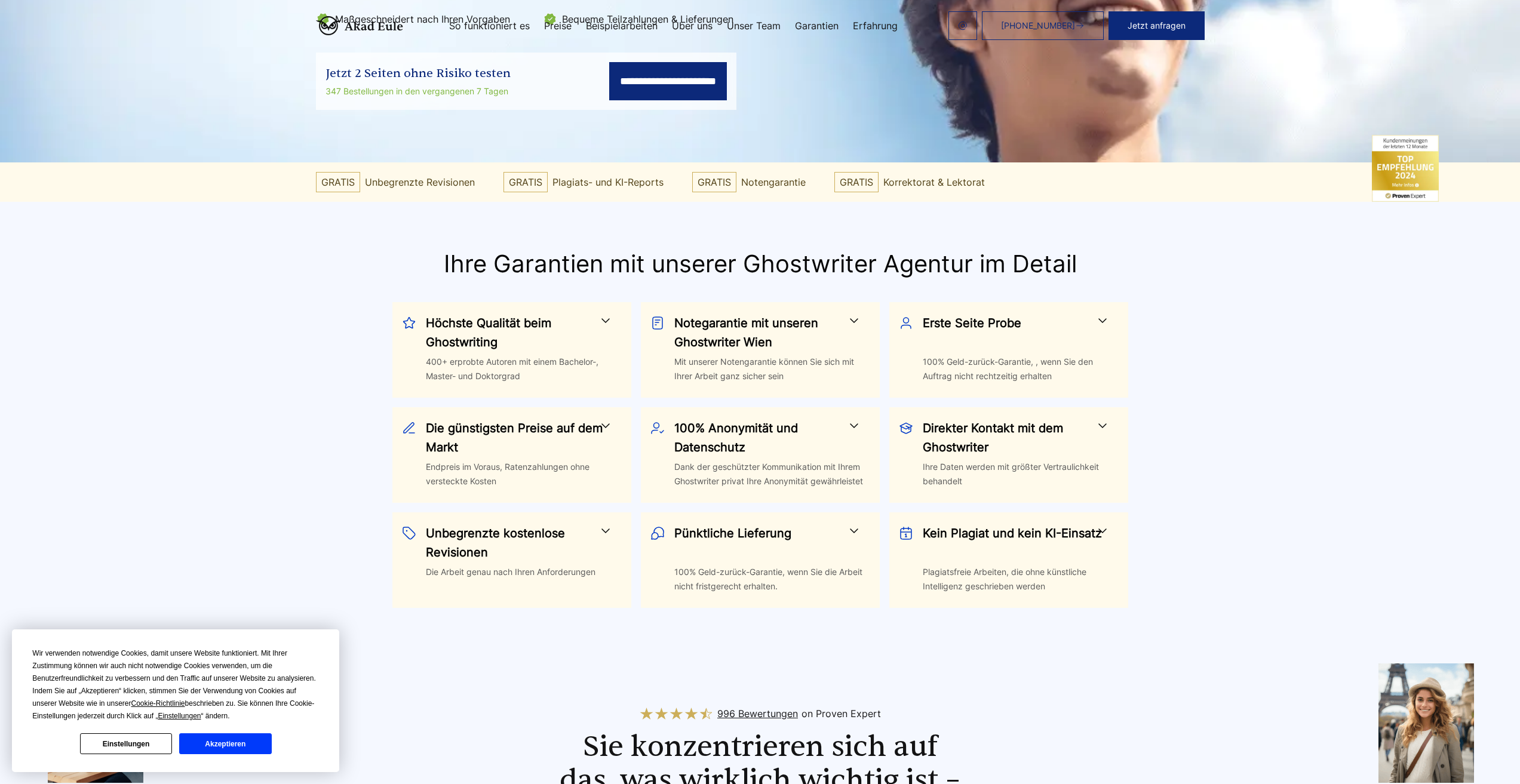
click at [1107, 525] on span at bounding box center [1103, 531] width 14 height 14
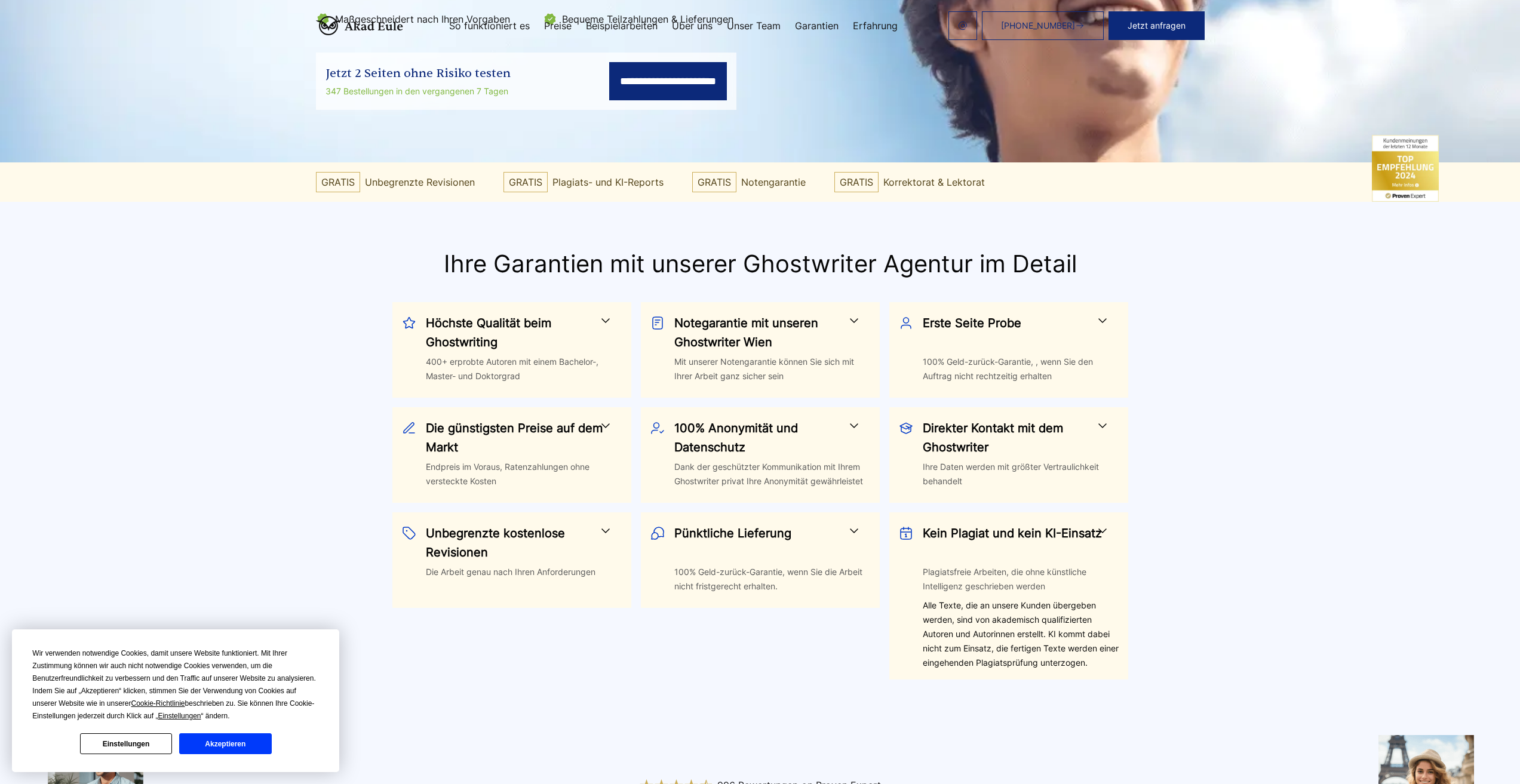
click at [860, 318] on span at bounding box center [854, 320] width 14 height 14
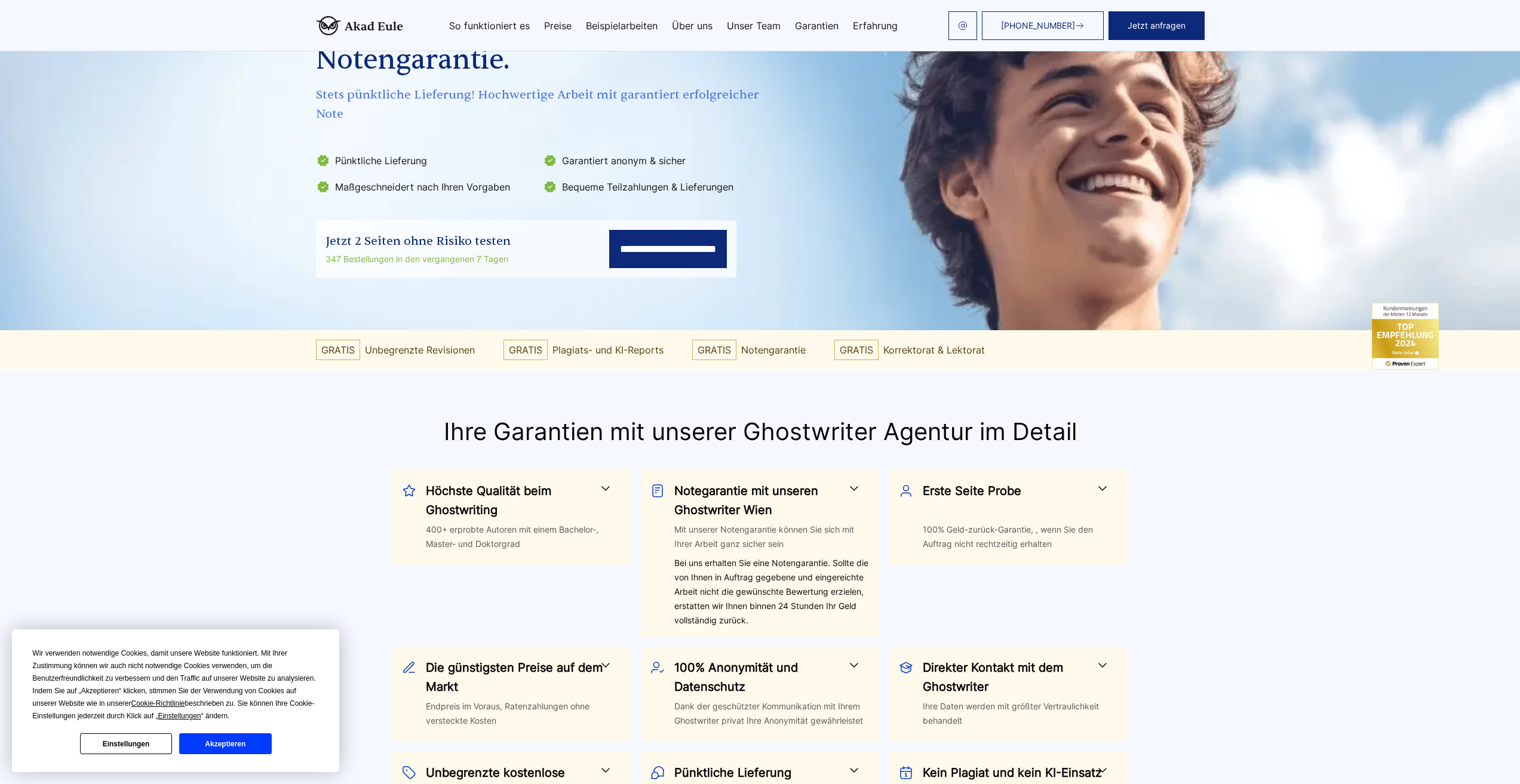
scroll to position [119, 0]
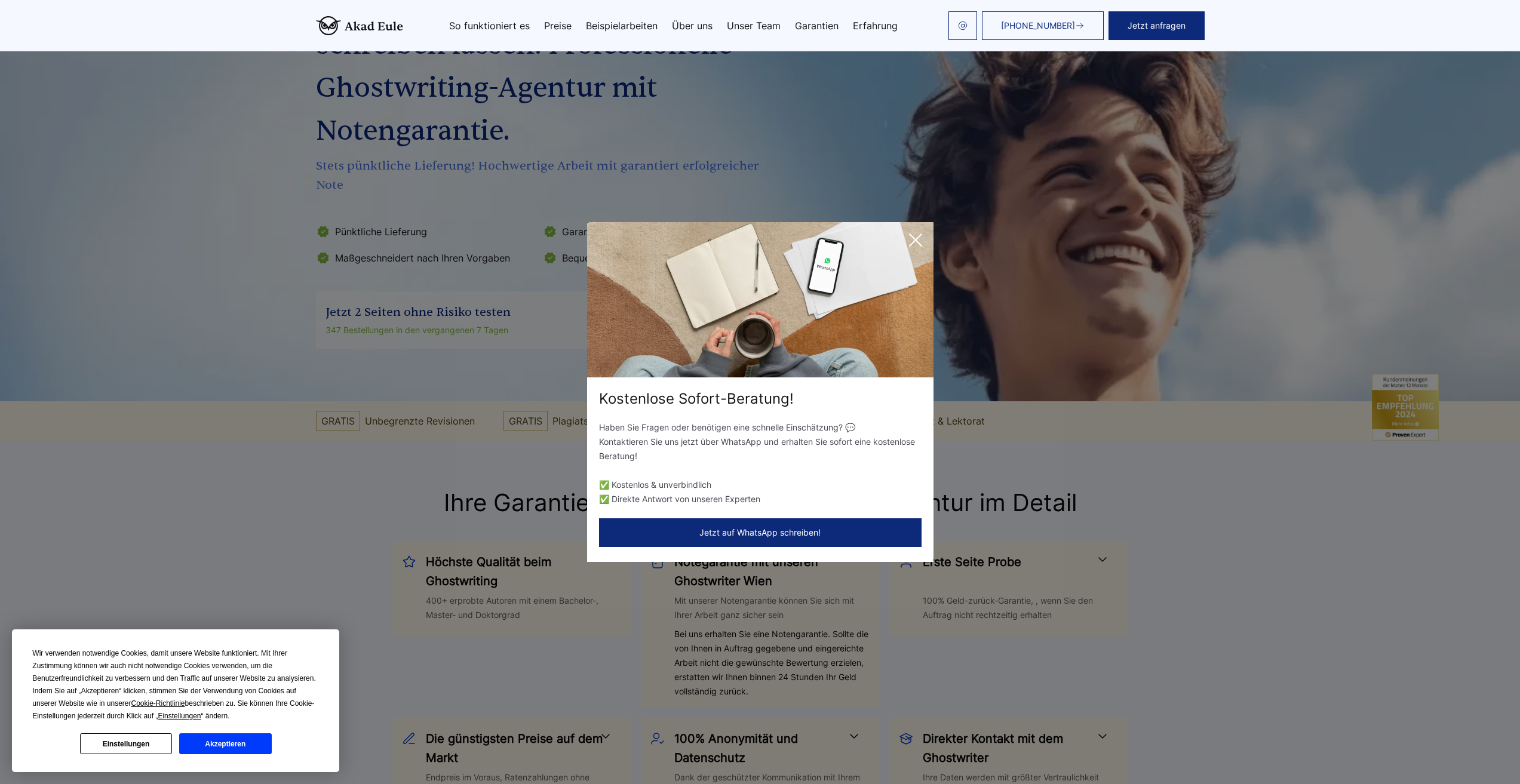
click at [910, 240] on icon at bounding box center [916, 240] width 24 height 24
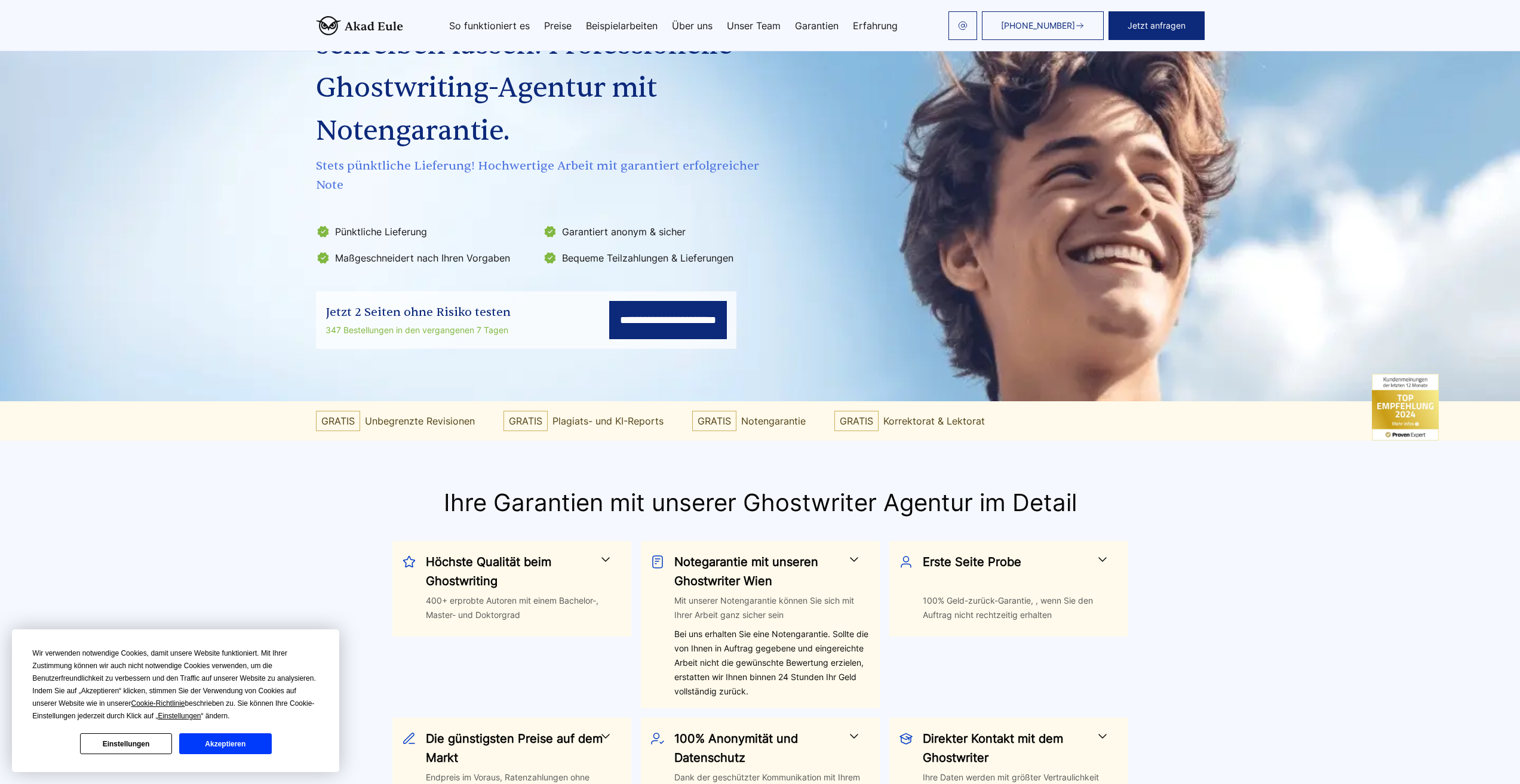
click at [693, 25] on link "Über uns" at bounding box center [692, 25] width 40 height 10
